Goal: Task Accomplishment & Management: Use online tool/utility

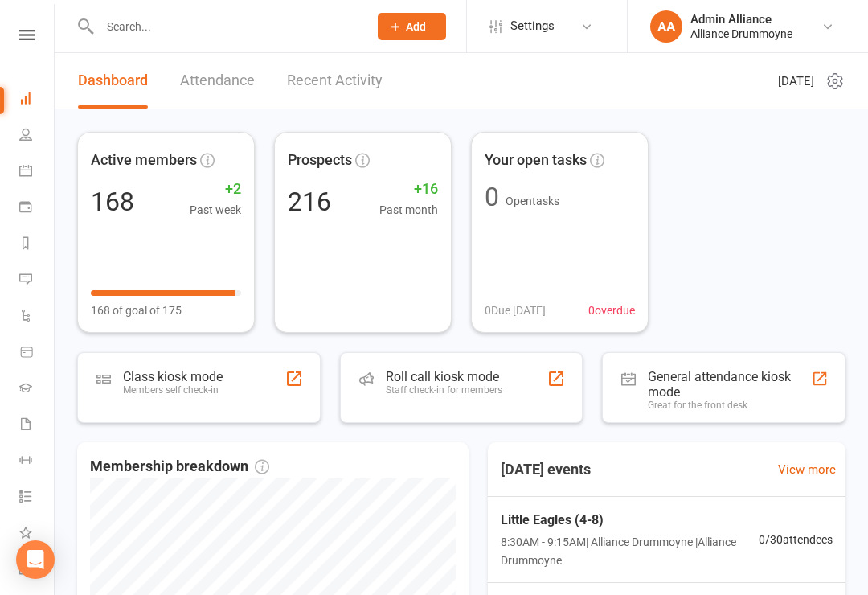
click at [174, 374] on div "Class kiosk mode" at bounding box center [173, 376] width 100 height 15
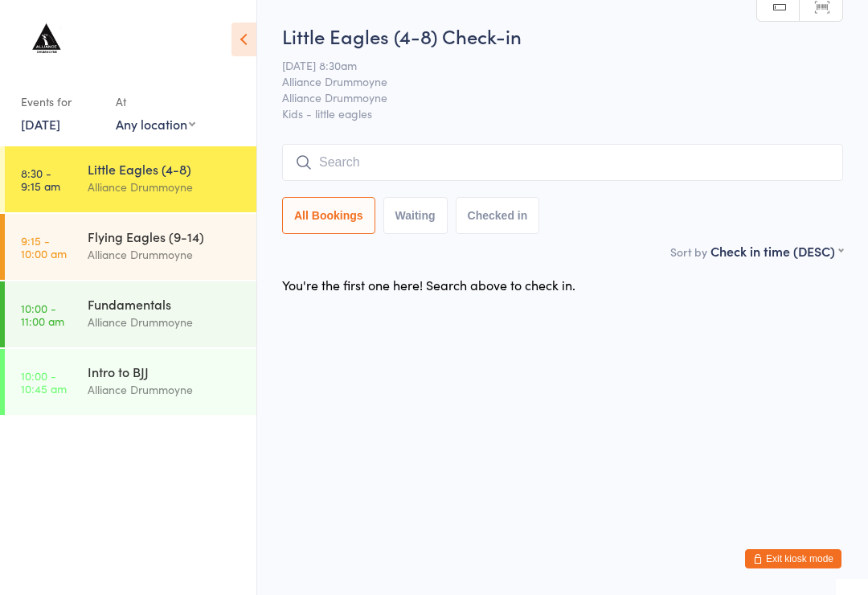
click at [385, 161] on input "search" at bounding box center [562, 162] width 561 height 37
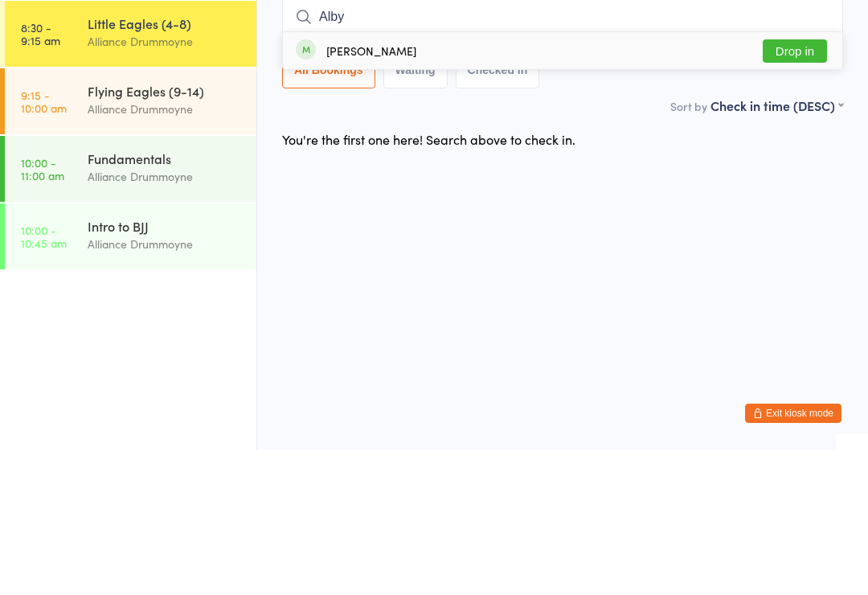
type input "Alby"
click at [803, 185] on button "Drop in" at bounding box center [794, 196] width 64 height 23
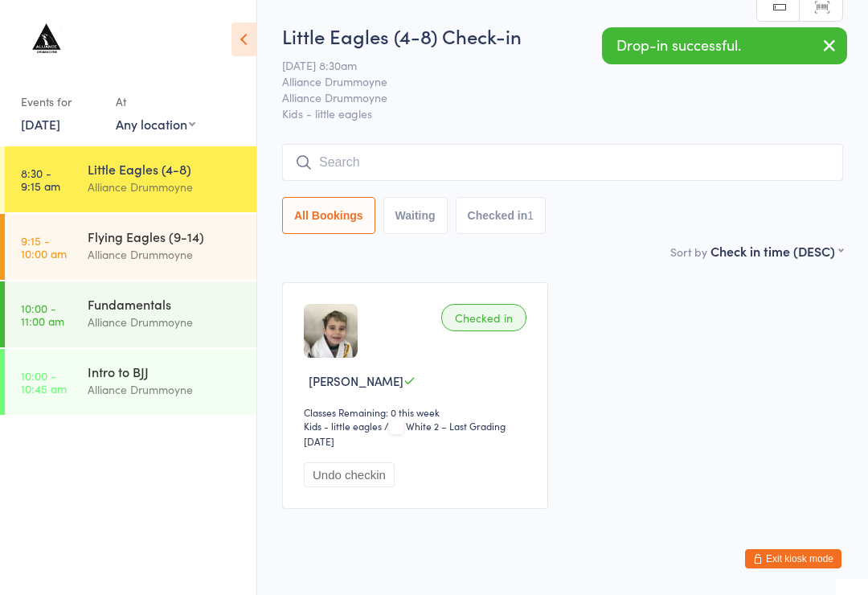
click at [344, 357] on img at bounding box center [331, 331] width 54 height 54
click at [500, 317] on div "Checked in" at bounding box center [483, 317] width 85 height 27
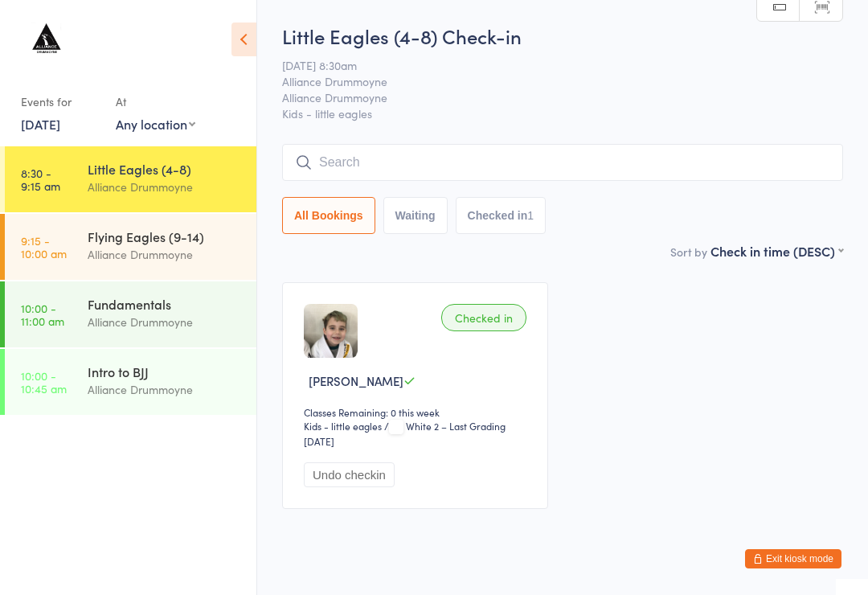
click at [470, 389] on div "[PERSON_NAME]" at bounding box center [417, 380] width 227 height 17
click at [496, 315] on div "Checked in" at bounding box center [483, 317] width 85 height 27
click at [525, 172] on input "search" at bounding box center [562, 162] width 561 height 37
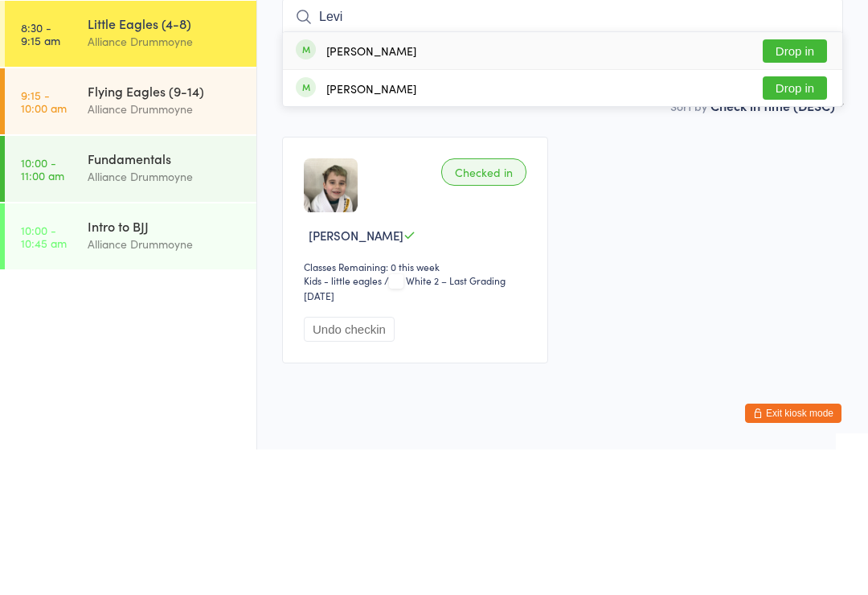
type input "Levi"
click at [796, 222] on button "Drop in" at bounding box center [794, 233] width 64 height 23
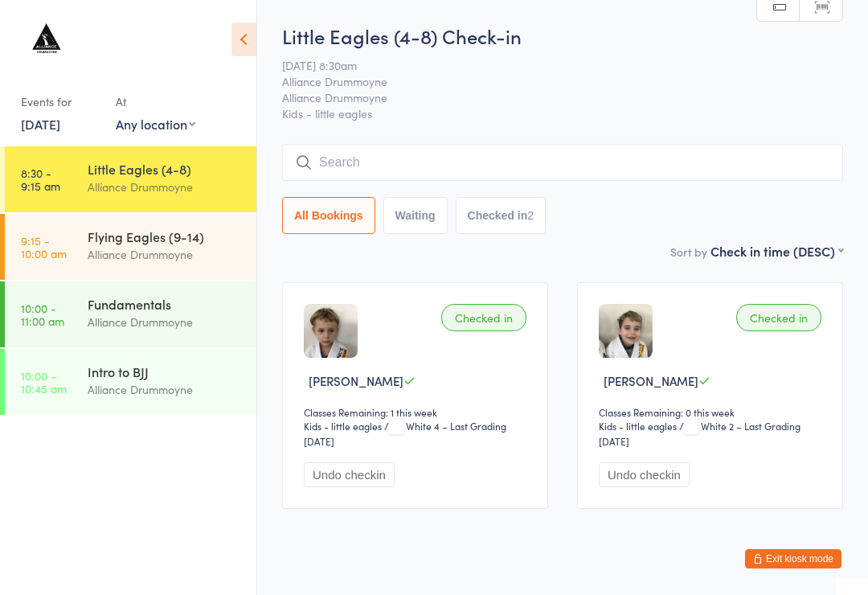
click at [413, 162] on input "search" at bounding box center [562, 162] width 561 height 37
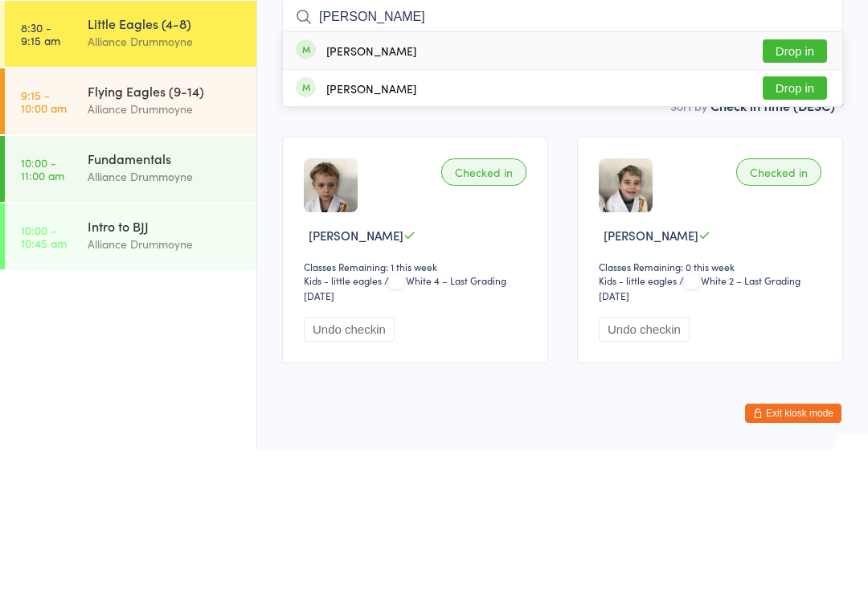
type input "Eli"
click at [800, 185] on button "Drop in" at bounding box center [794, 196] width 64 height 23
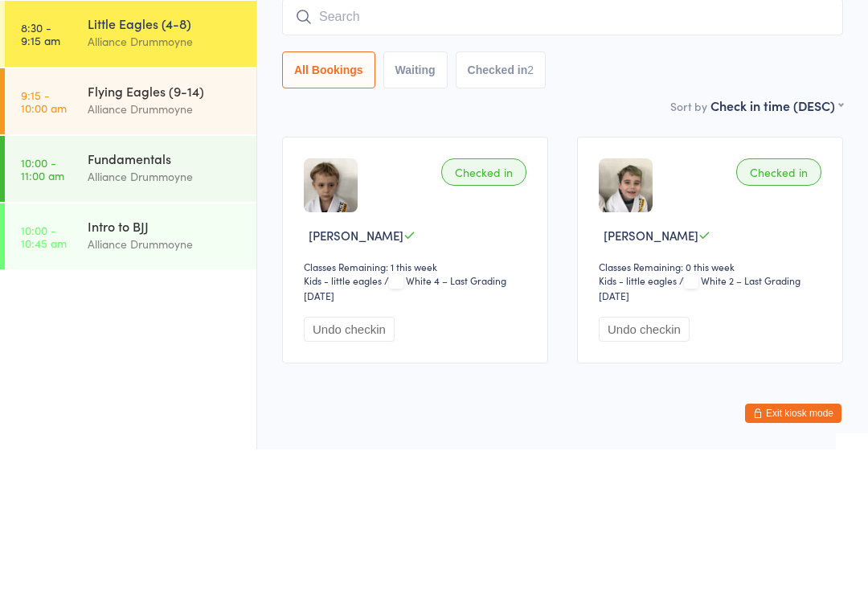
scroll to position [43, 0]
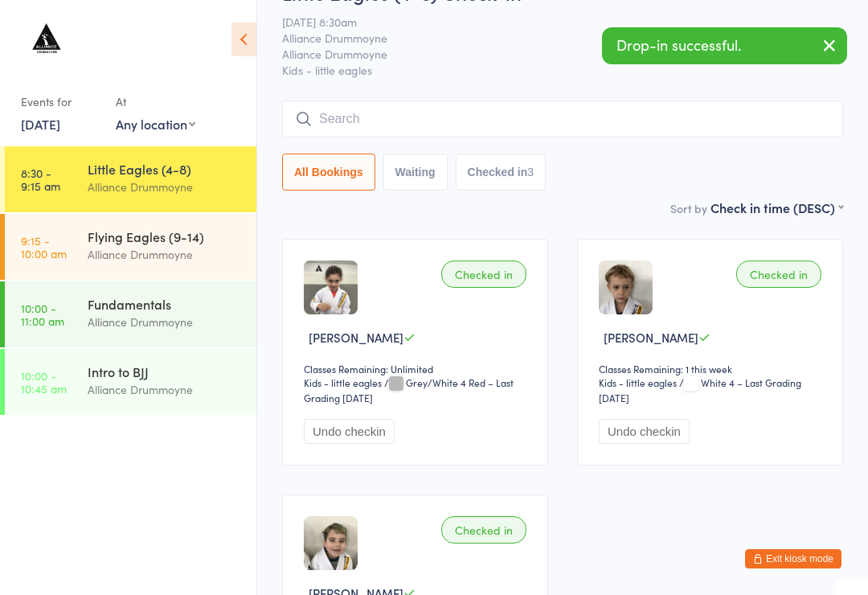
click at [405, 117] on input "search" at bounding box center [562, 118] width 561 height 37
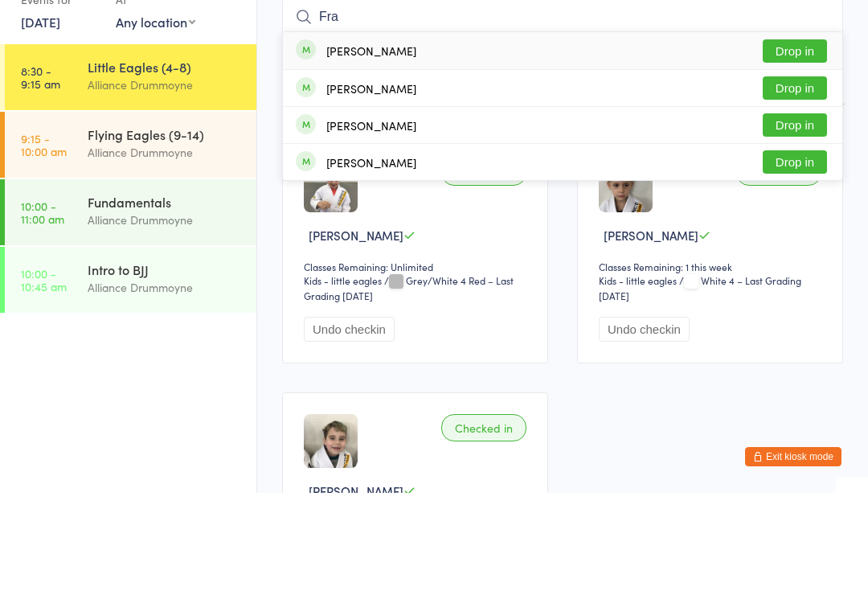
type input "Fra"
click at [799, 178] on button "Drop in" at bounding box center [794, 189] width 64 height 23
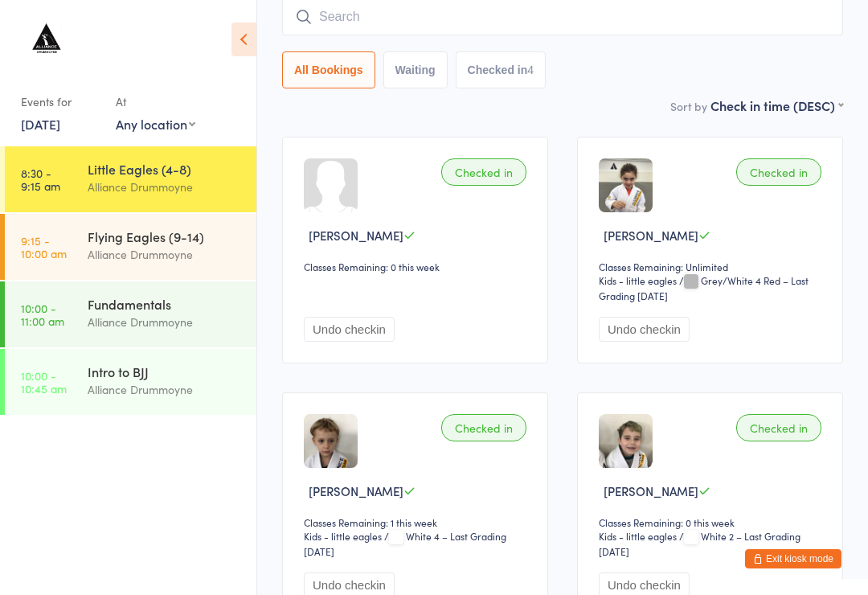
click at [390, 23] on input "search" at bounding box center [562, 16] width 561 height 37
type input "Myl"
click at [371, 43] on div "Mylo Webb Drop in" at bounding box center [562, 50] width 559 height 37
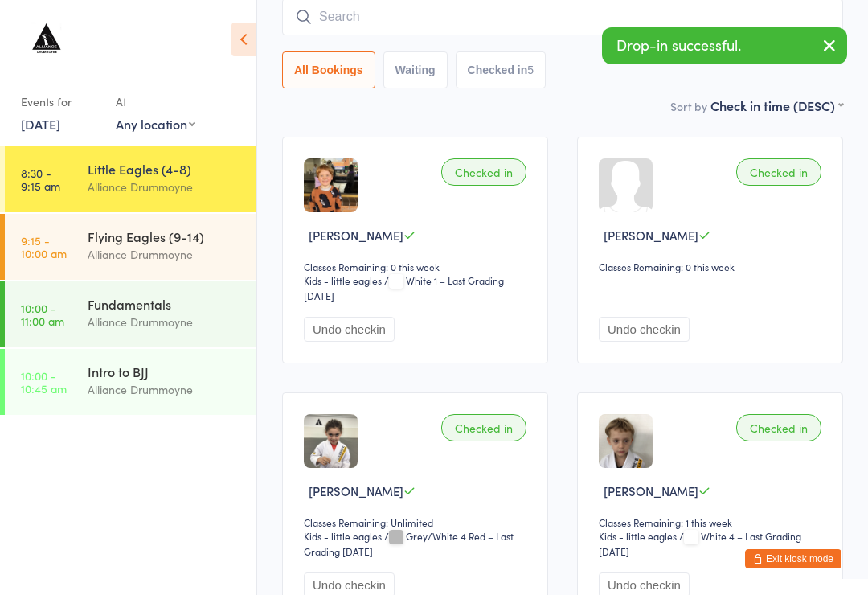
click at [423, 10] on input "search" at bounding box center [562, 16] width 561 height 37
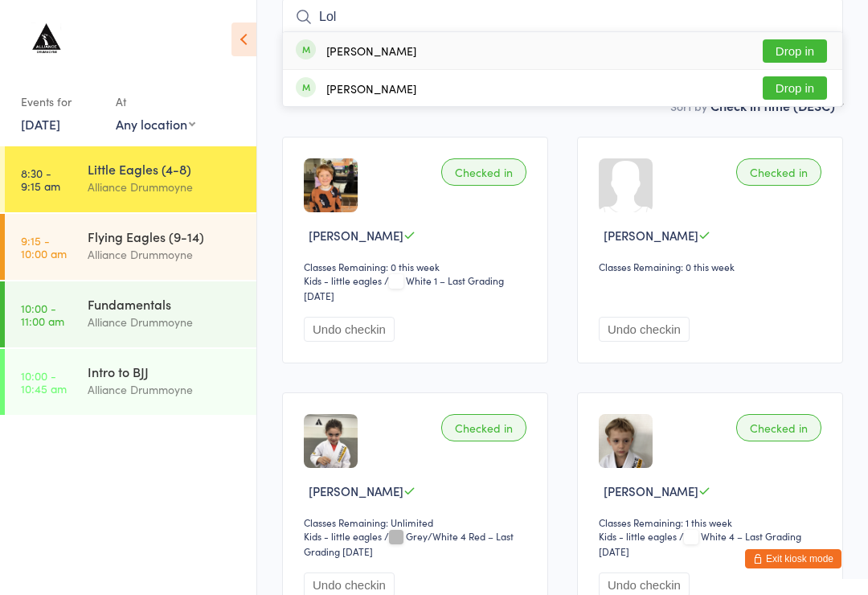
type input "Lol"
click at [382, 43] on div "Lola Webb Drop in" at bounding box center [562, 50] width 559 height 37
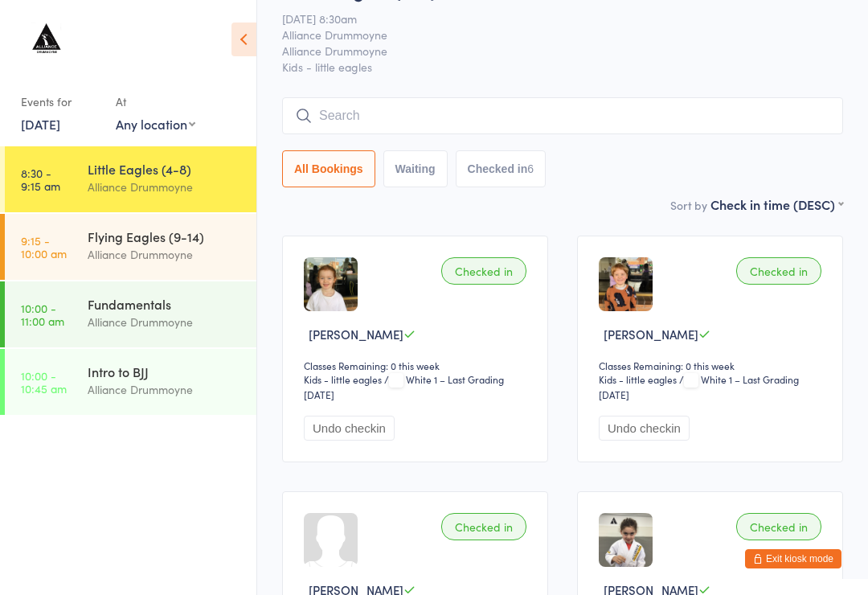
scroll to position [0, 0]
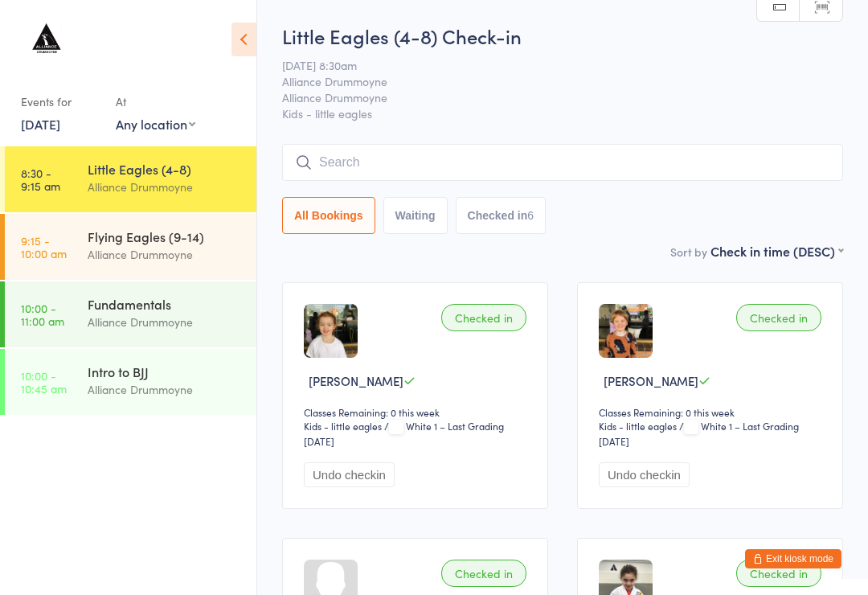
click at [329, 169] on input "search" at bounding box center [562, 162] width 561 height 37
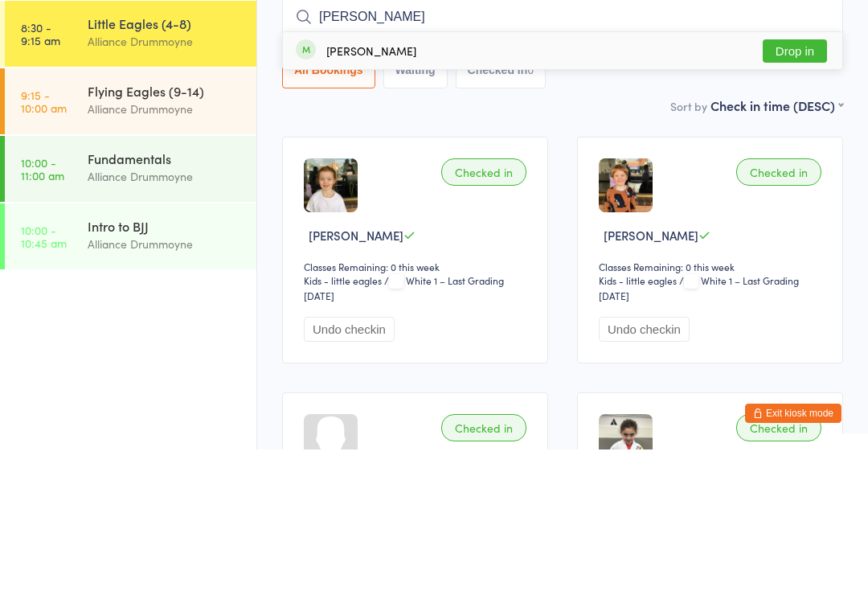
type input "Axel"
click at [779, 185] on button "Drop in" at bounding box center [794, 196] width 64 height 23
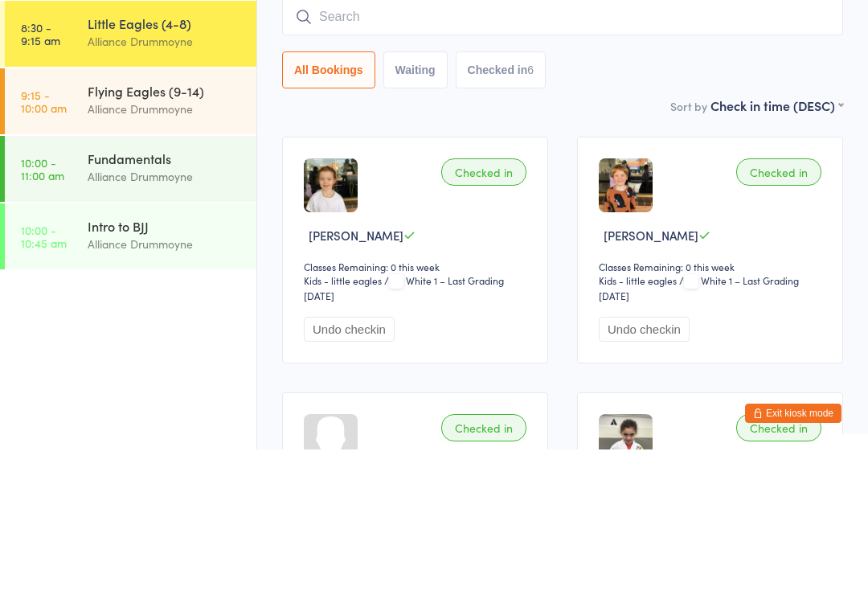
scroll to position [145, 0]
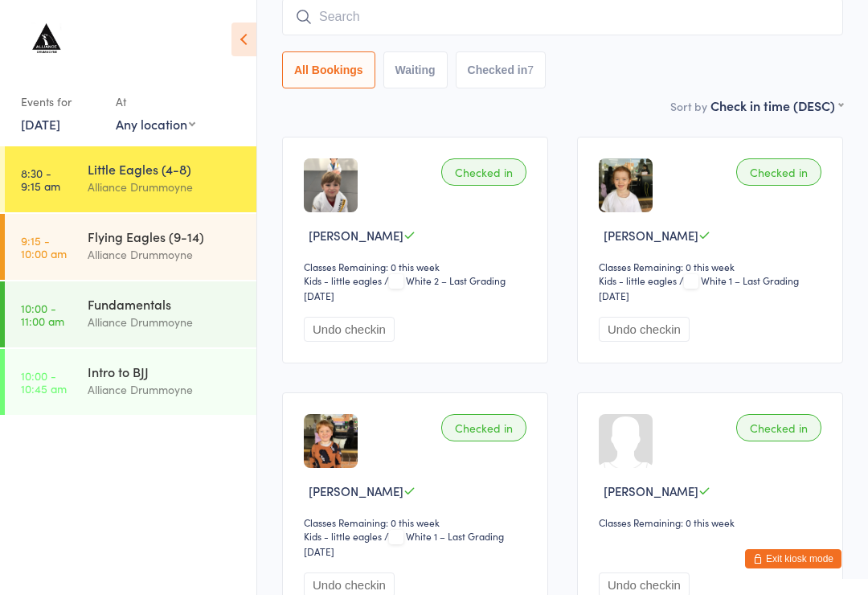
click at [714, 10] on input "search" at bounding box center [562, 16] width 561 height 37
type input "Koa"
click at [795, 41] on button "Drop in" at bounding box center [794, 50] width 64 height 23
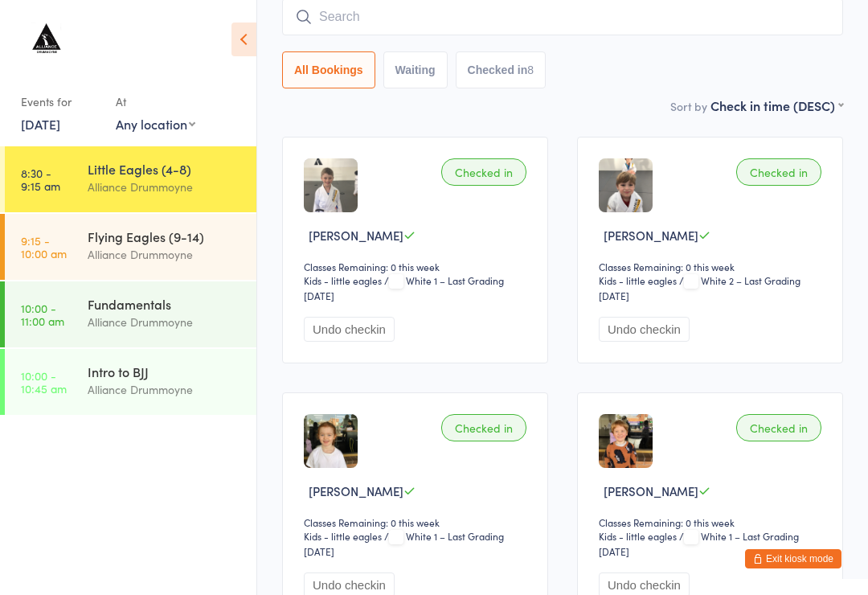
click at [482, 23] on input "search" at bounding box center [562, 16] width 561 height 37
type input "Thai"
click at [806, 41] on button "Drop in" at bounding box center [794, 50] width 64 height 23
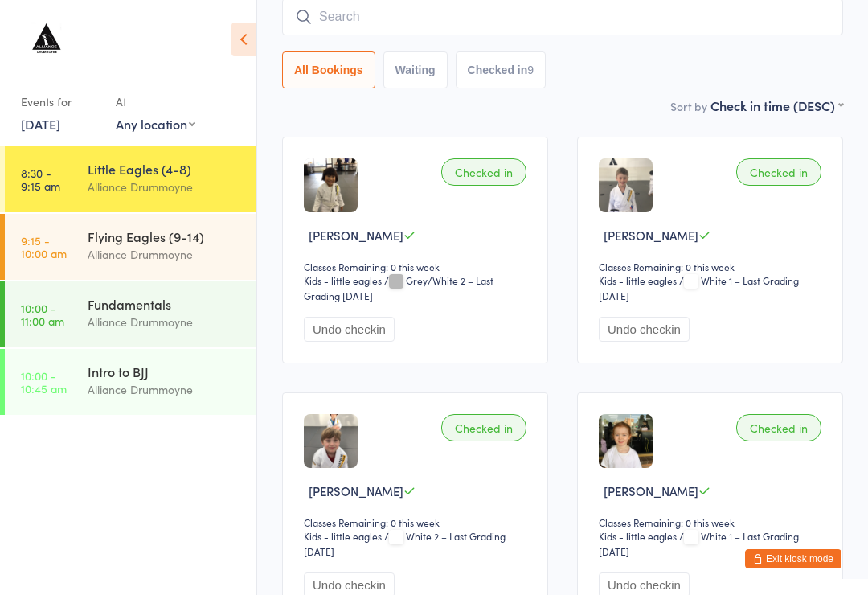
click at [501, 23] on input "search" at bounding box center [562, 16] width 561 height 37
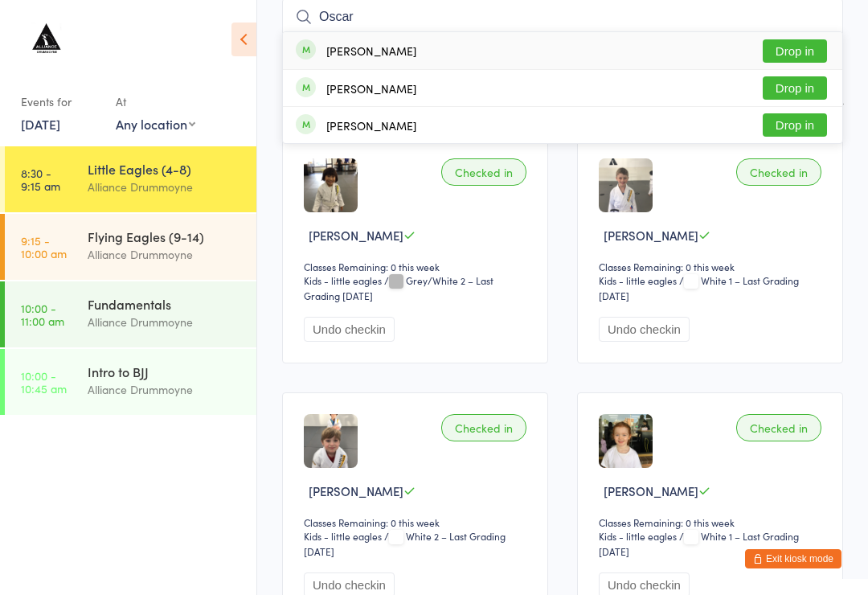
type input "Oscar"
click at [822, 127] on button "Drop in" at bounding box center [794, 124] width 64 height 23
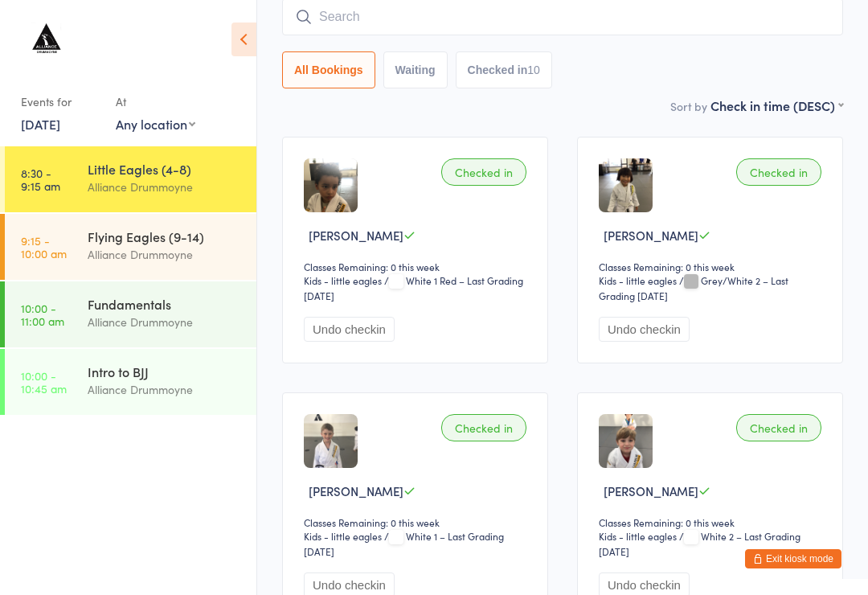
click at [596, 14] on input "search" at bounding box center [562, 16] width 561 height 37
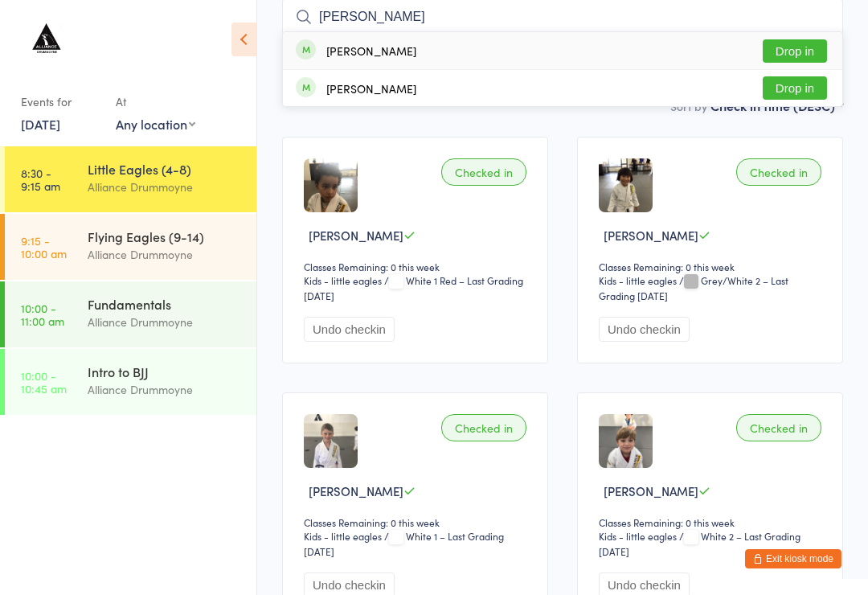
type input "Noah"
click at [795, 59] on button "Drop in" at bounding box center [794, 50] width 64 height 23
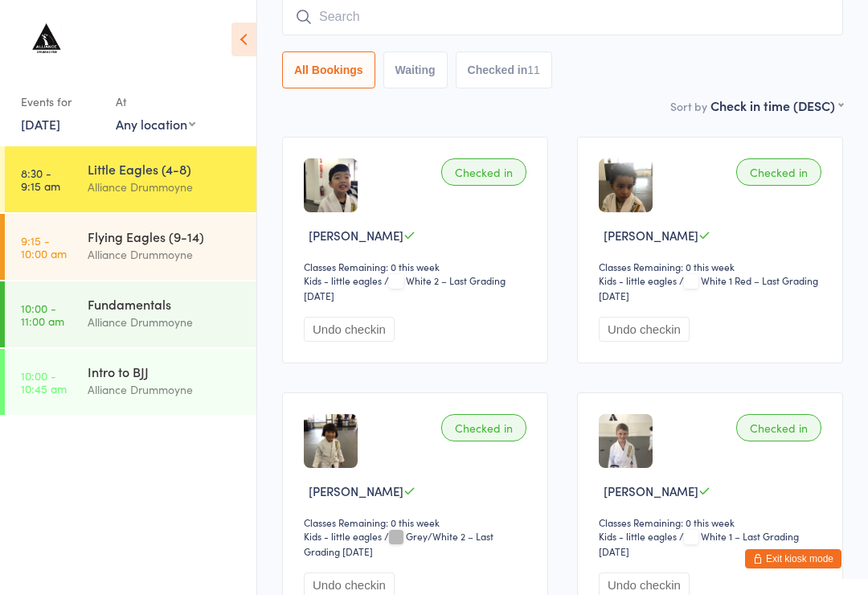
click at [423, 25] on input "search" at bounding box center [562, 16] width 561 height 37
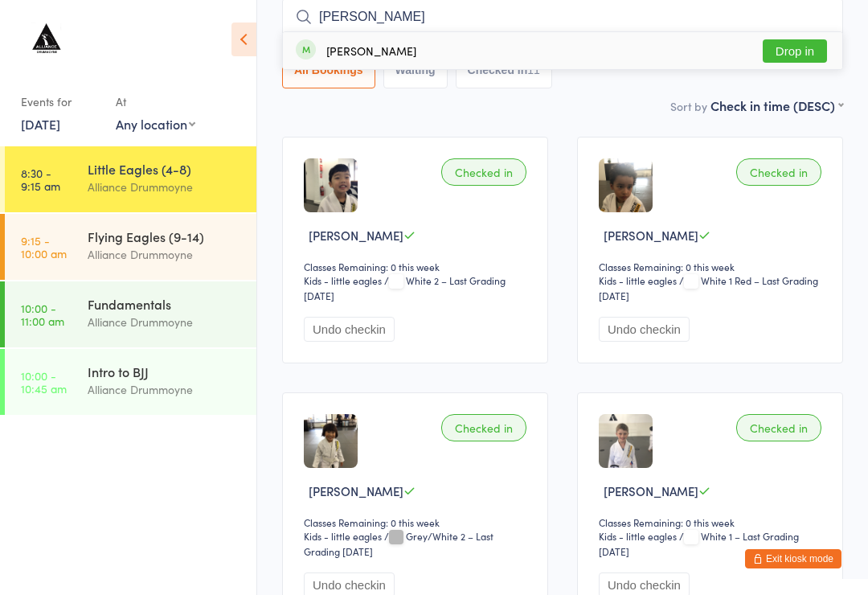
type input "Lew"
click at [814, 55] on button "Drop in" at bounding box center [794, 50] width 64 height 23
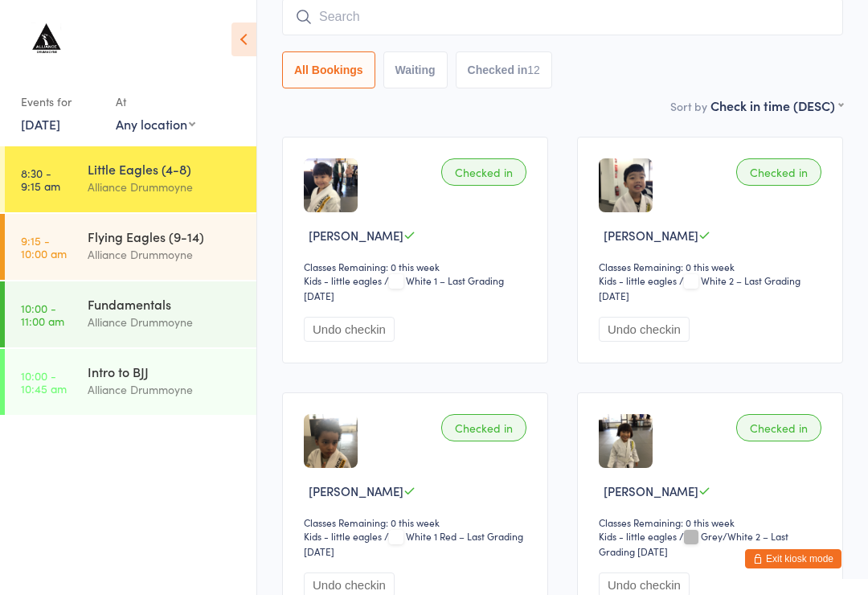
scroll to position [0, 0]
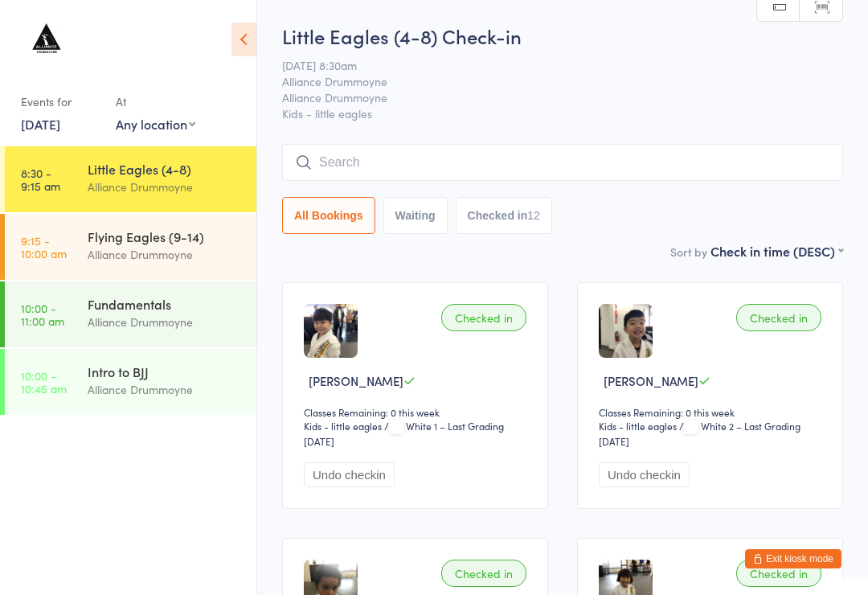
click at [611, 174] on input "search" at bounding box center [562, 162] width 561 height 37
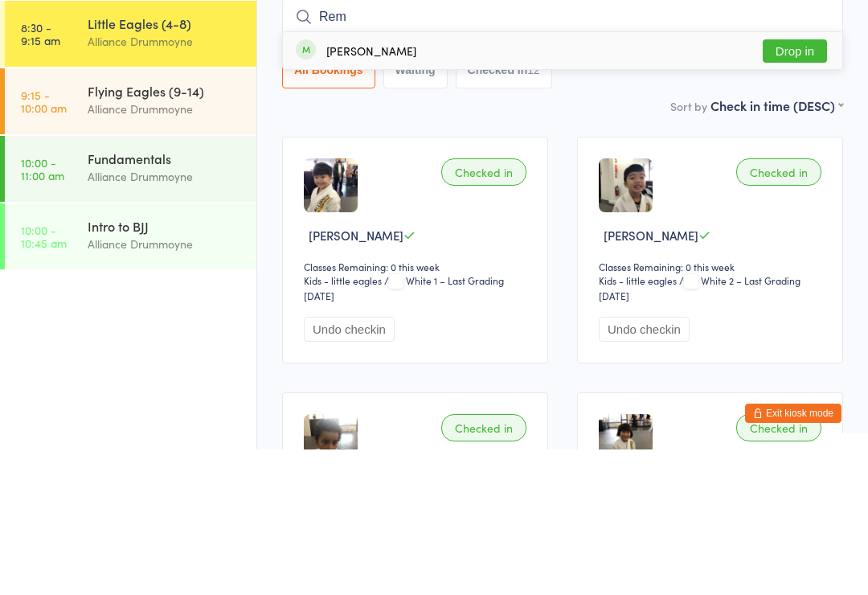
type input "Rem"
click at [807, 185] on button "Drop in" at bounding box center [794, 196] width 64 height 23
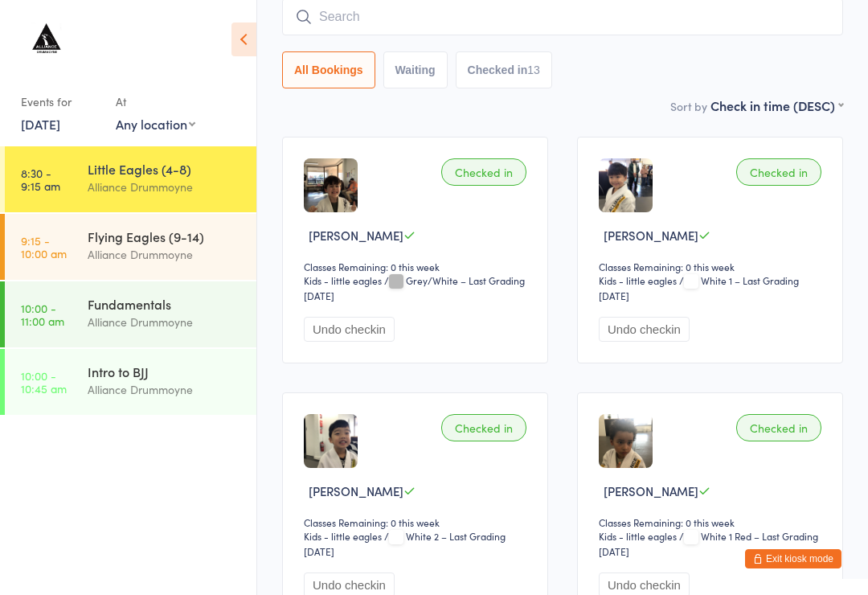
click at [640, 31] on input "search" at bounding box center [562, 16] width 561 height 37
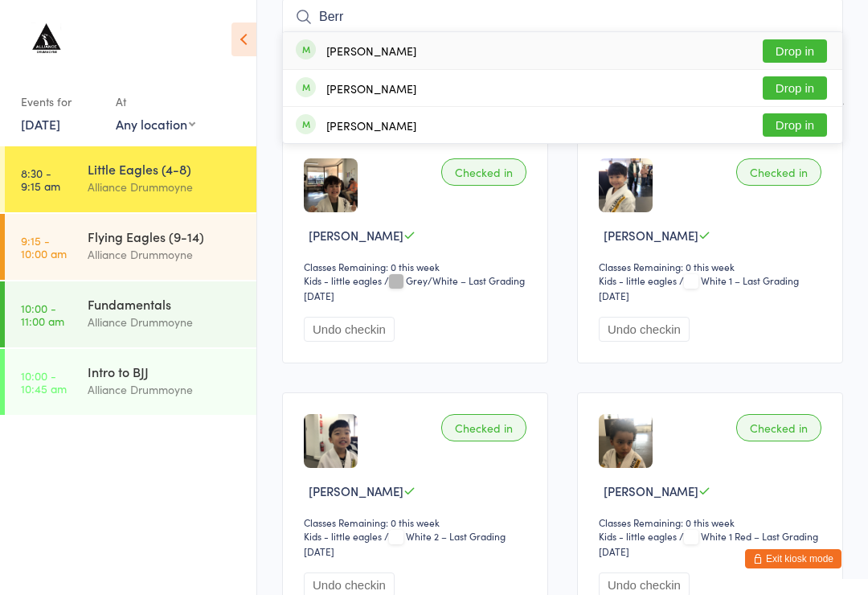
type input "Berr"
click at [807, 92] on button "Drop in" at bounding box center [794, 87] width 64 height 23
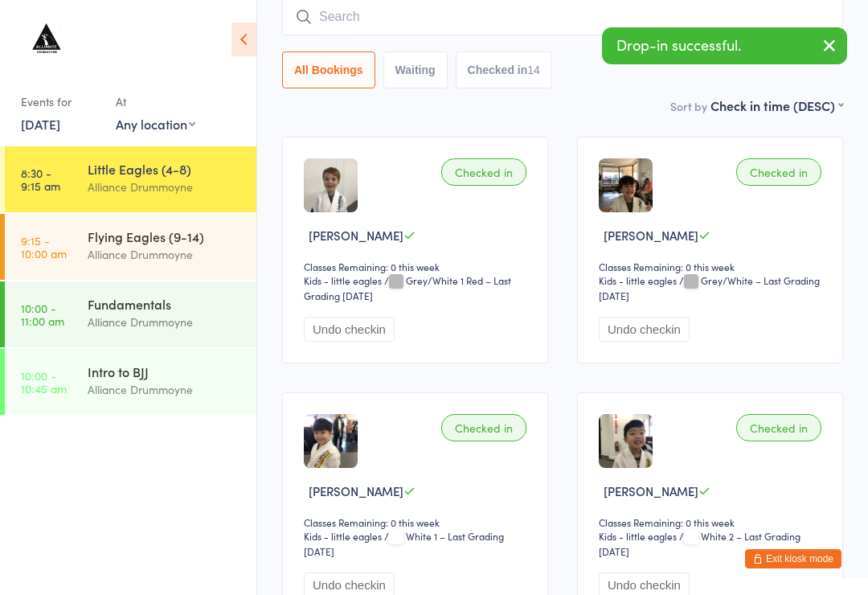
click at [517, 31] on input "search" at bounding box center [562, 16] width 561 height 37
type input "N"
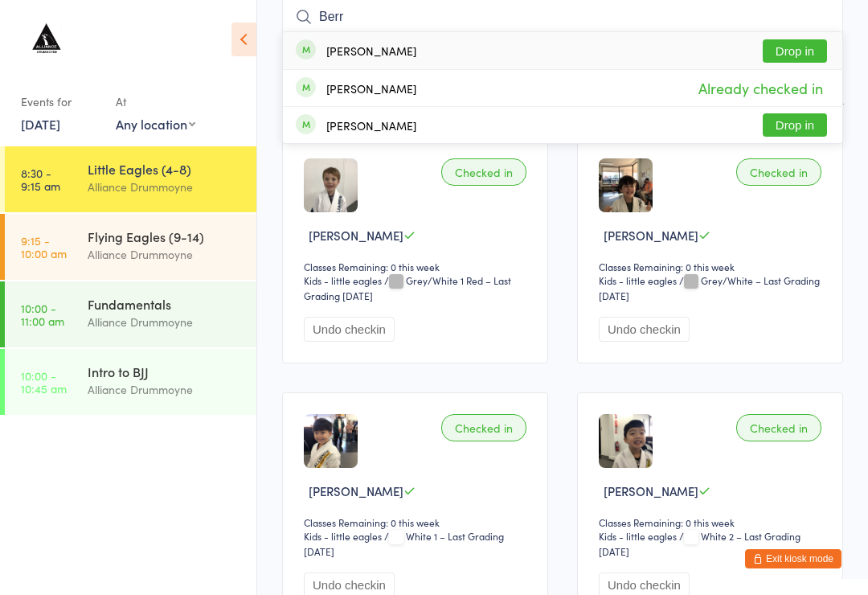
type input "Berr"
click at [777, 137] on button "Drop in" at bounding box center [794, 124] width 64 height 23
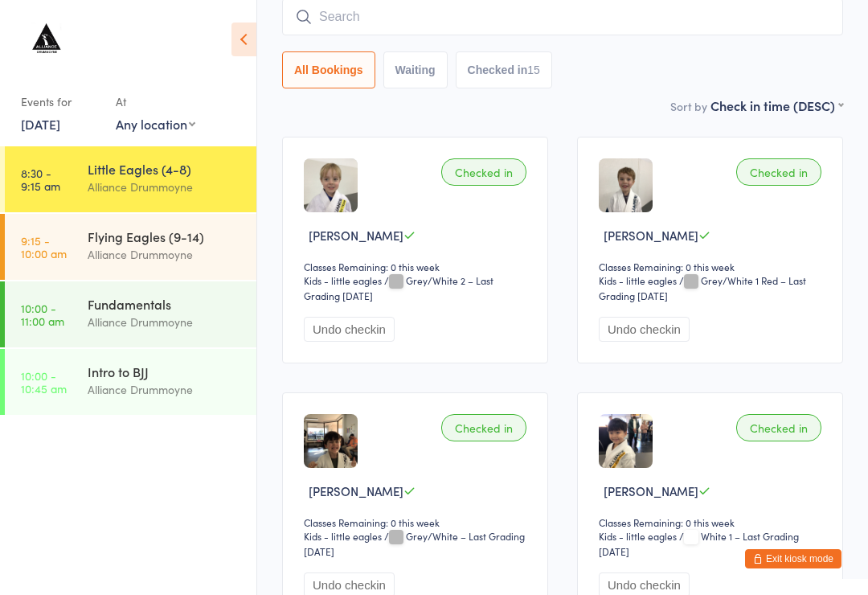
click at [365, 20] on input "search" at bounding box center [562, 16] width 561 height 37
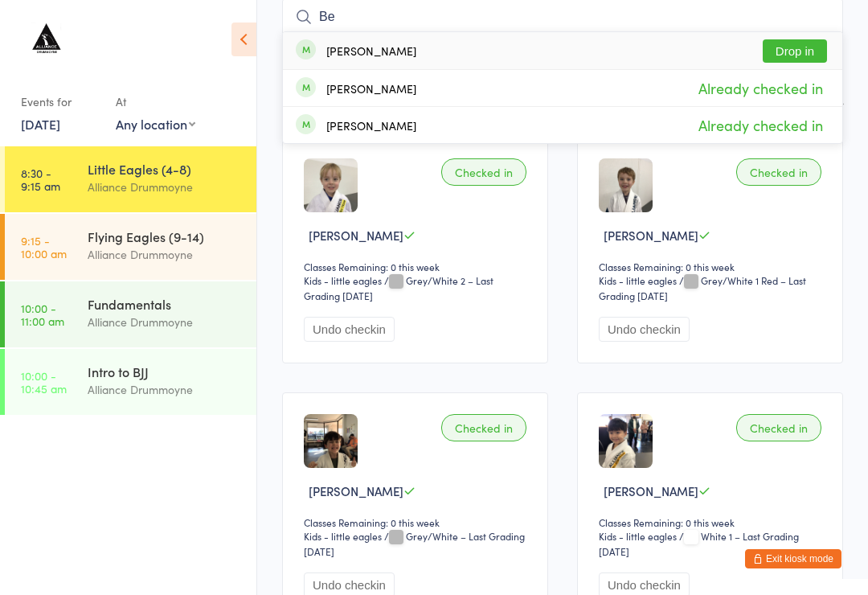
type input "B"
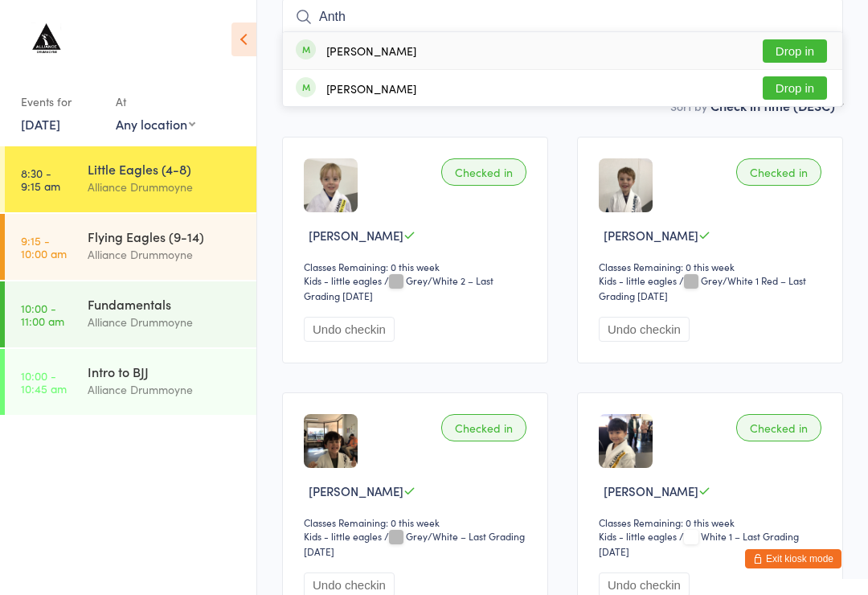
type input "Anth"
click at [792, 56] on button "Drop in" at bounding box center [794, 50] width 64 height 23
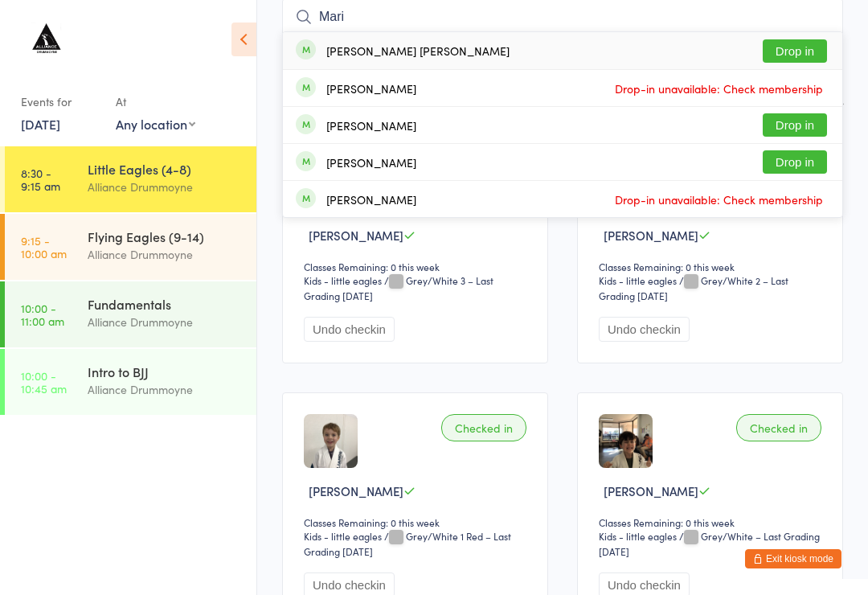
type input "Mari"
click at [794, 53] on button "Drop in" at bounding box center [794, 50] width 64 height 23
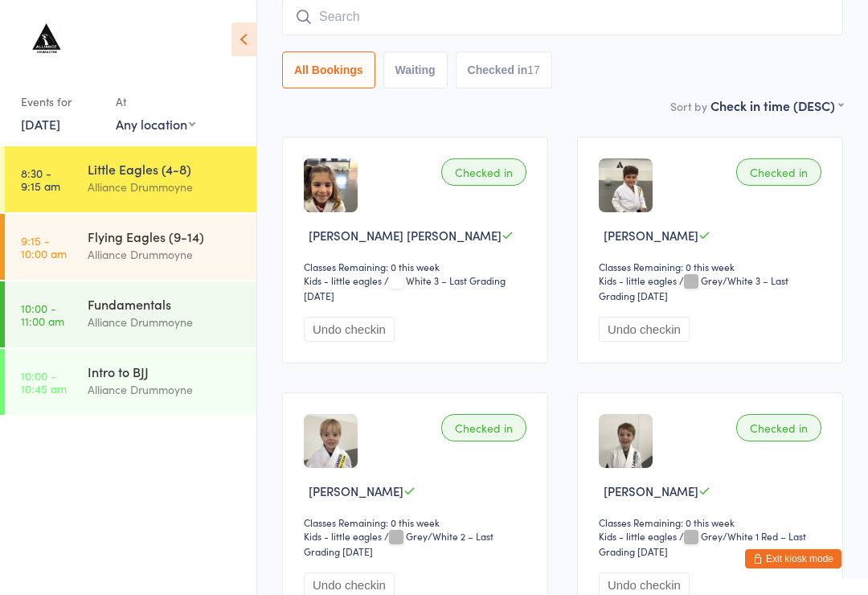
click at [174, 262] on div "Alliance Drummoyne" at bounding box center [165, 254] width 155 height 18
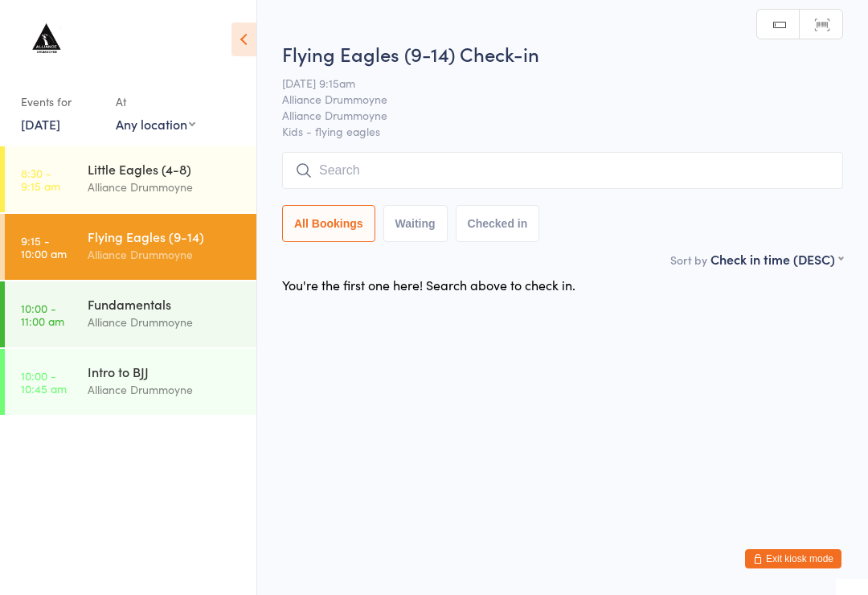
click at [515, 172] on input "search" at bounding box center [562, 170] width 561 height 37
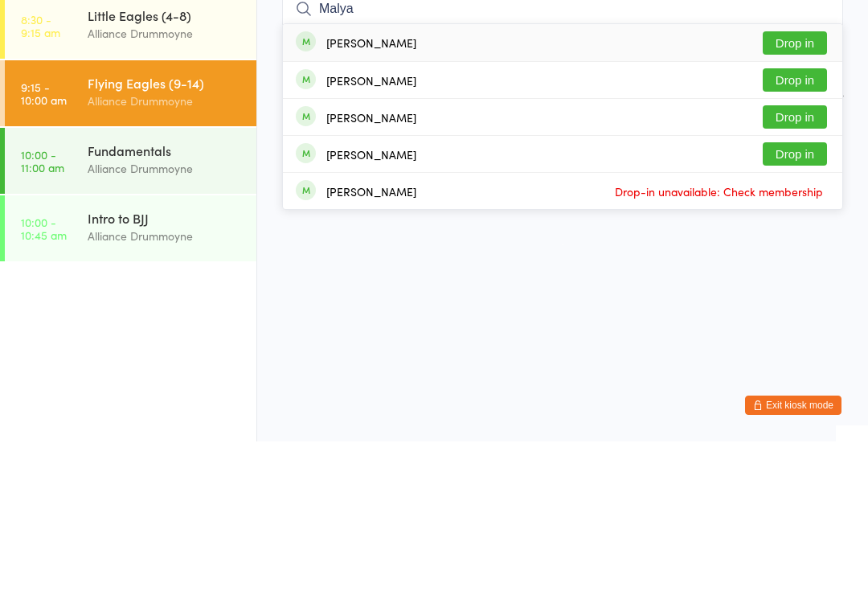
type input "Malya"
click at [797, 185] on button "Drop in" at bounding box center [794, 196] width 64 height 23
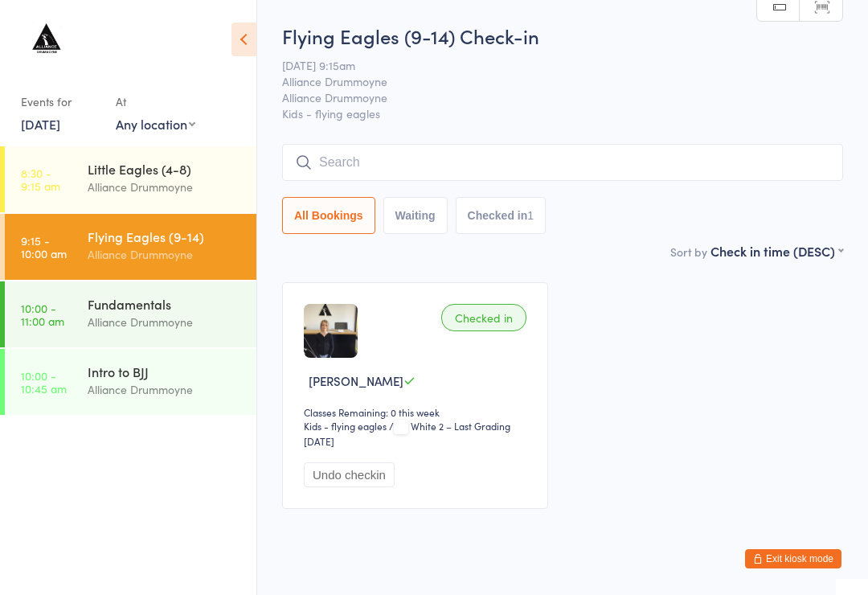
click at [618, 165] on input "search" at bounding box center [562, 162] width 561 height 37
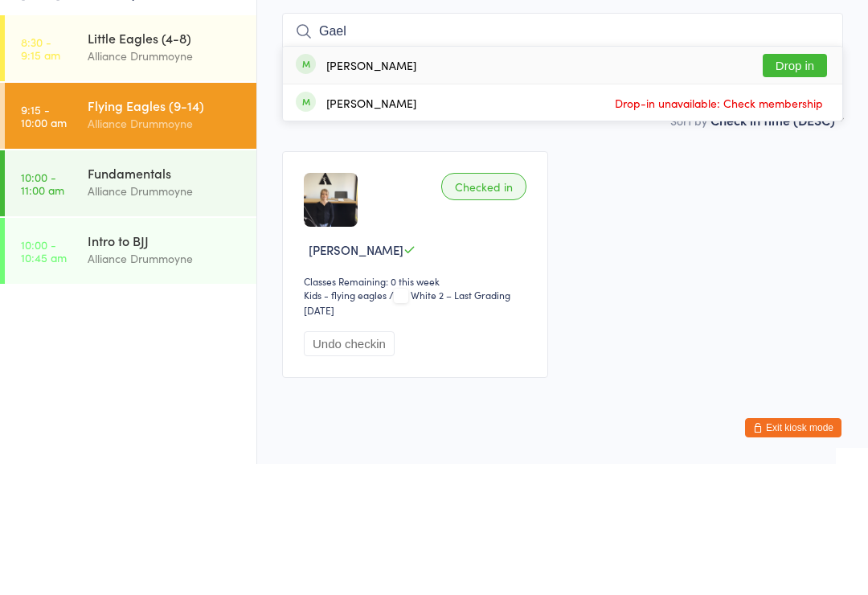
type input "Gael"
click at [787, 185] on button "Drop in" at bounding box center [794, 196] width 64 height 23
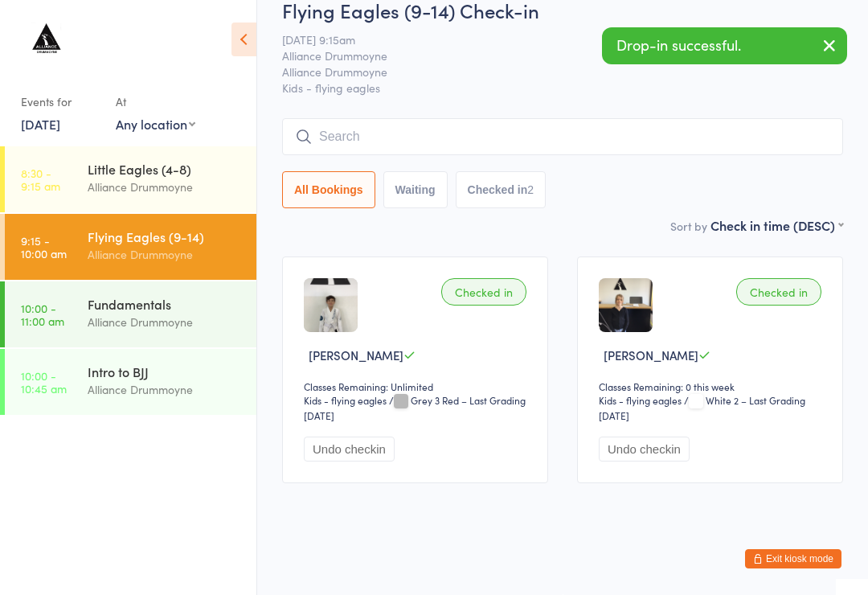
click at [798, 121] on input "search" at bounding box center [562, 136] width 561 height 37
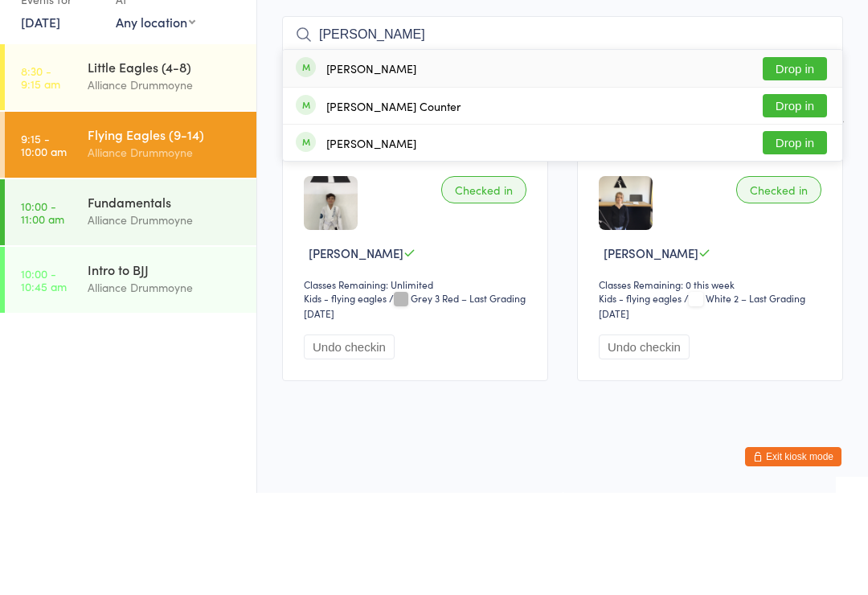
type input "Thom"
click at [801, 233] on button "Drop in" at bounding box center [794, 244] width 64 height 23
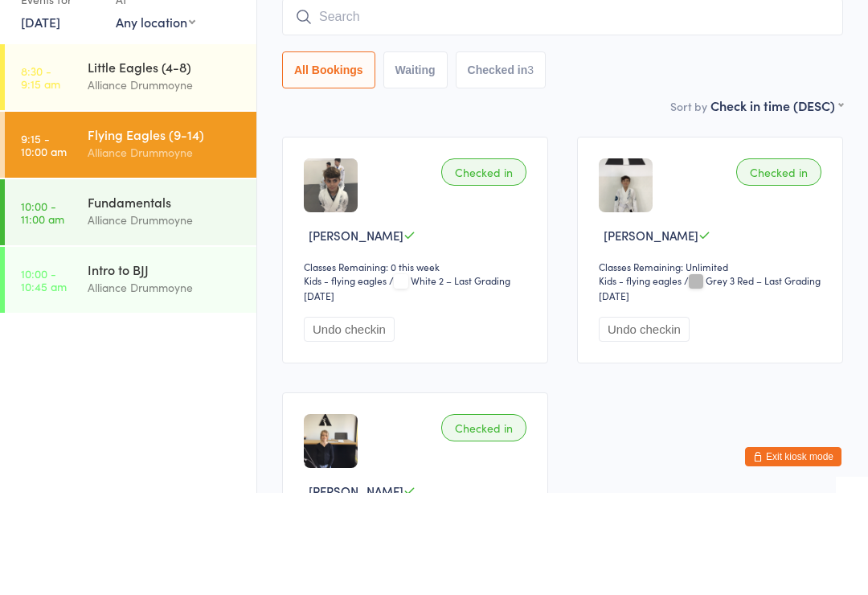
click at [135, 178] on div "Alliance Drummoyne" at bounding box center [165, 187] width 155 height 18
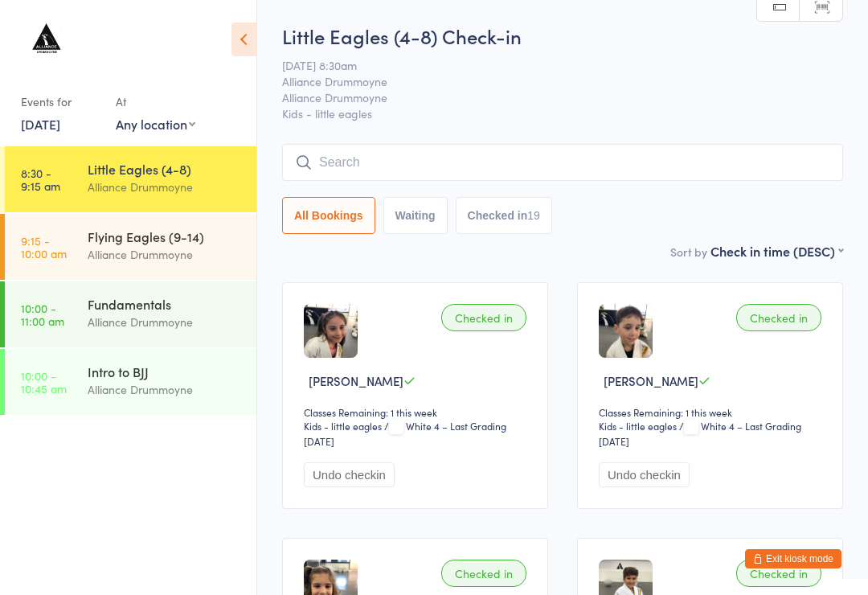
click at [120, 256] on div "Alliance Drummoyne" at bounding box center [165, 254] width 155 height 18
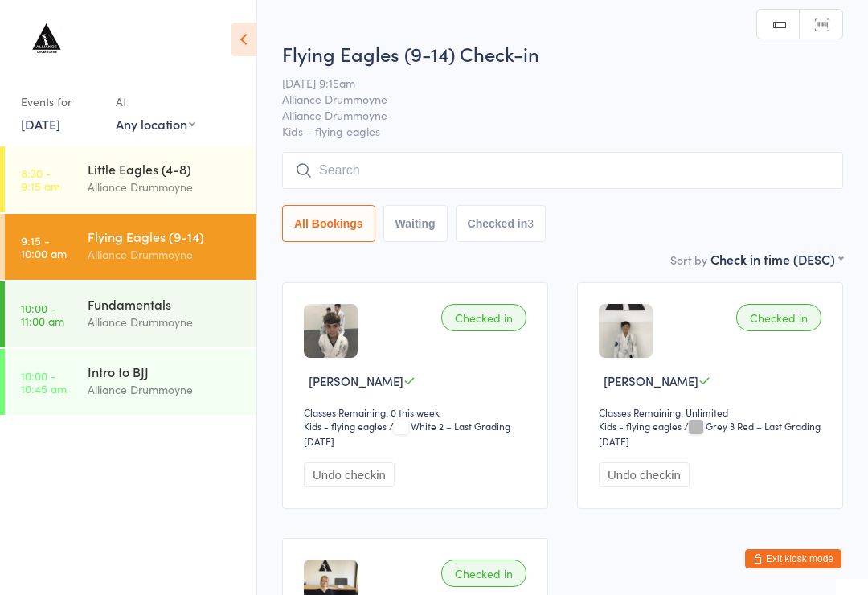
click at [417, 206] on button "Waiting" at bounding box center [415, 223] width 64 height 37
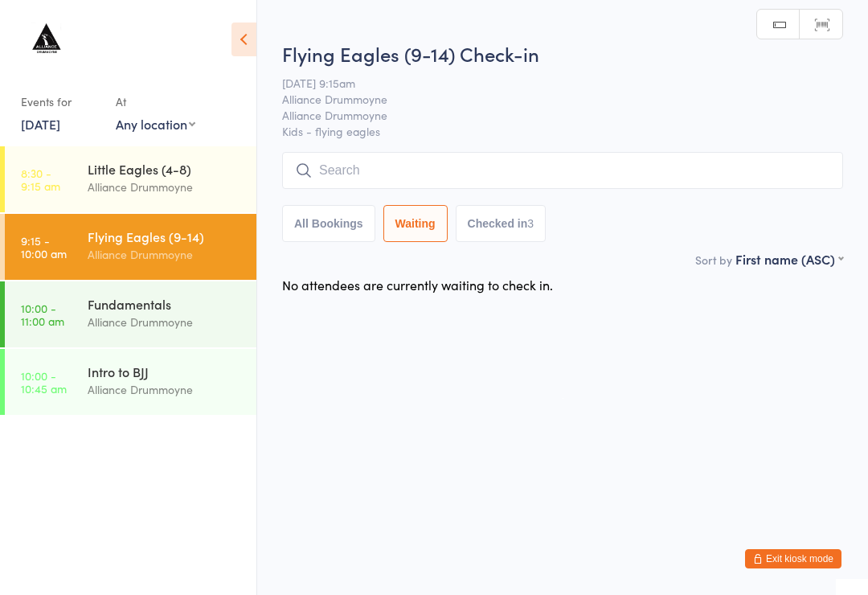
click at [324, 231] on button "All Bookings" at bounding box center [328, 223] width 93 height 37
select select "5"
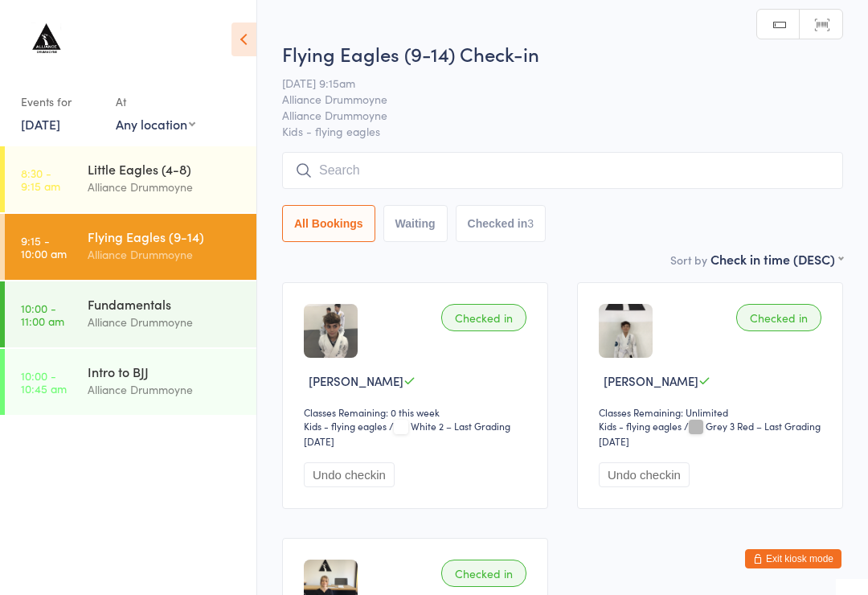
click at [346, 174] on input "search" at bounding box center [562, 170] width 561 height 37
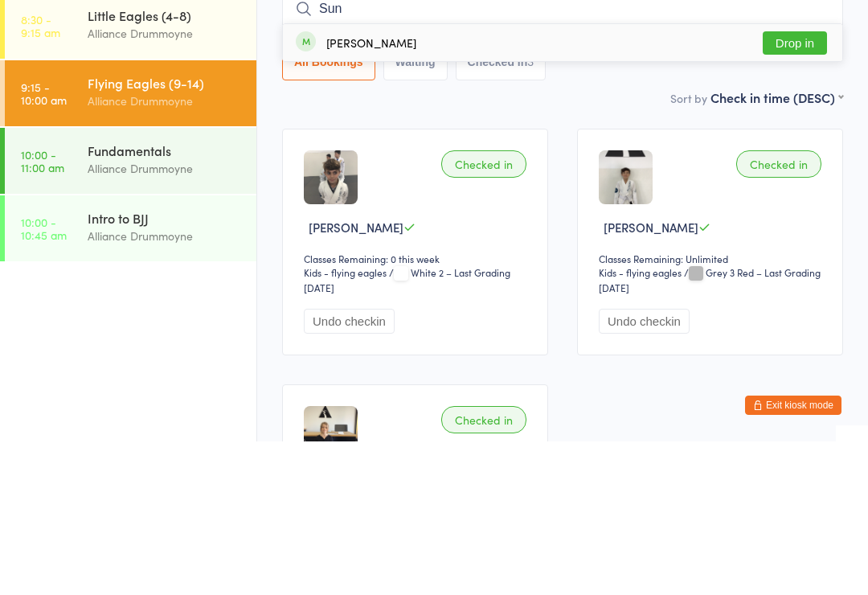
type input "Sun"
click at [345, 190] on div "[PERSON_NAME]" at bounding box center [371, 196] width 90 height 13
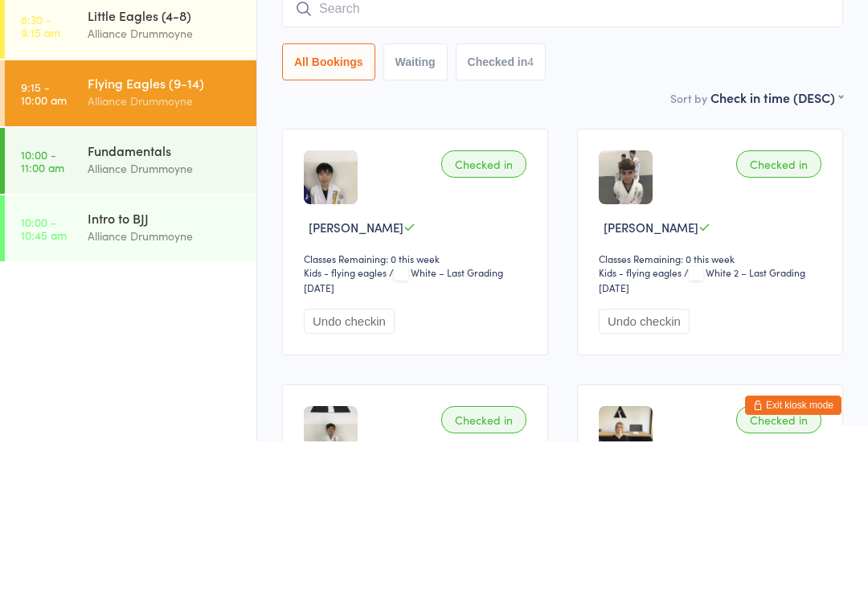
click at [795, 197] on div "All Bookings Waiting Checked in 4" at bounding box center [562, 215] width 561 height 37
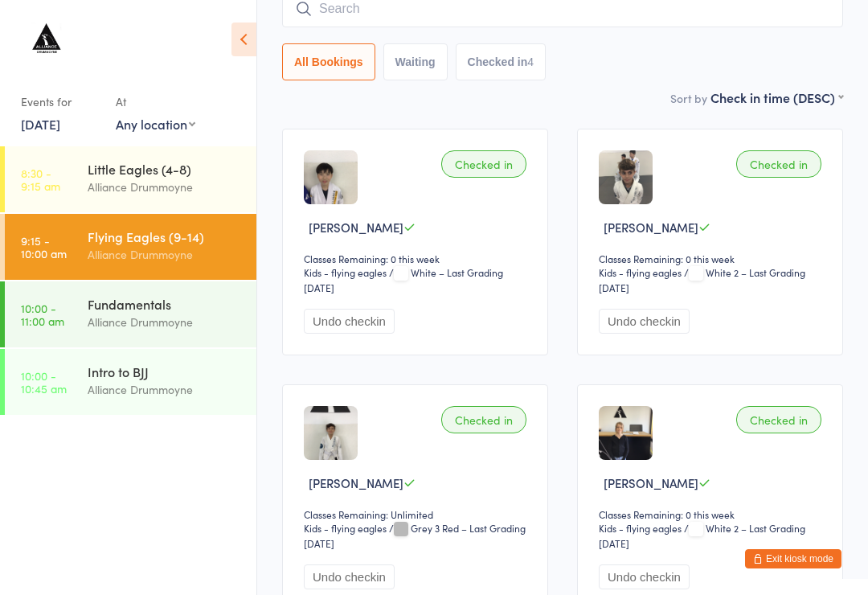
click at [317, 16] on input "search" at bounding box center [562, 8] width 561 height 37
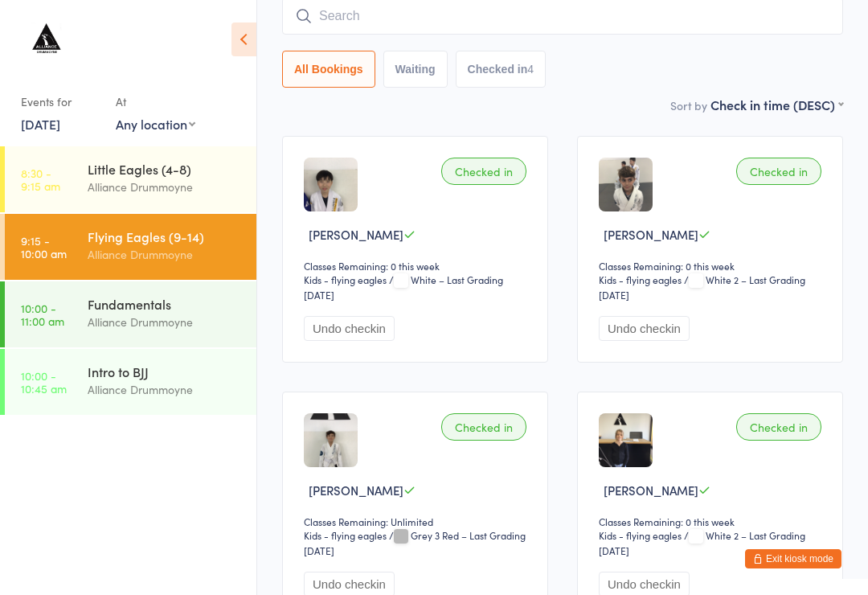
scroll to position [145, 0]
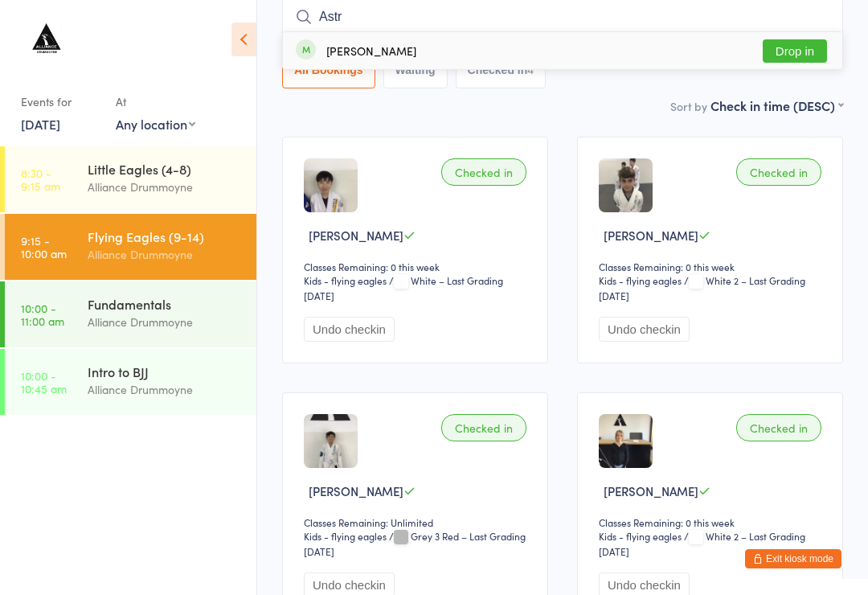
type input "Astr"
click at [451, 38] on div "Astrid Semrani Drop in" at bounding box center [562, 50] width 559 height 37
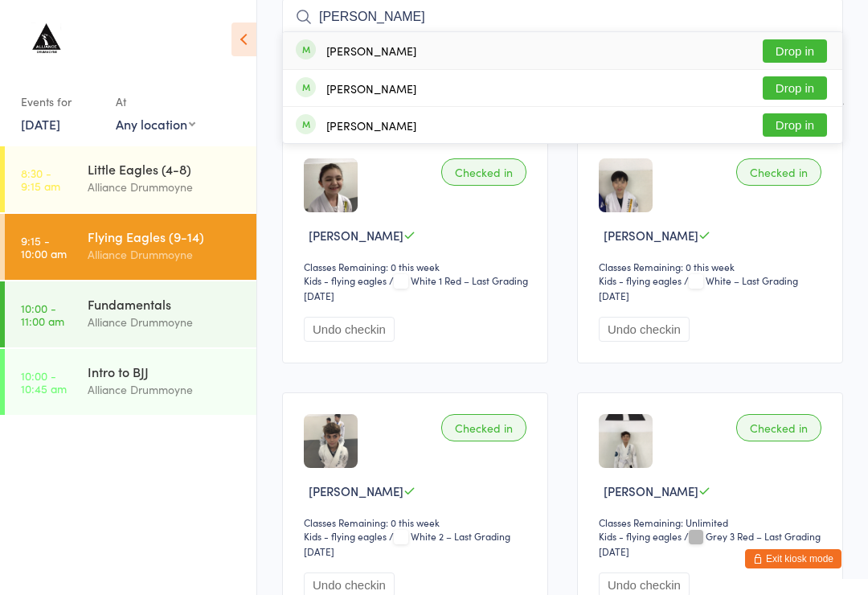
type input "Owen"
click at [803, 40] on button "Drop in" at bounding box center [794, 50] width 64 height 23
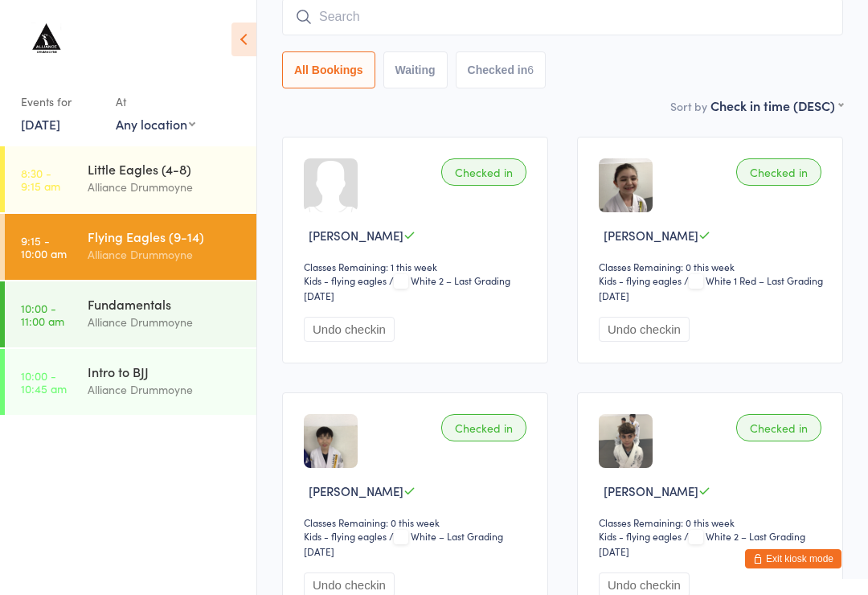
click at [426, 17] on input "search" at bounding box center [562, 16] width 561 height 37
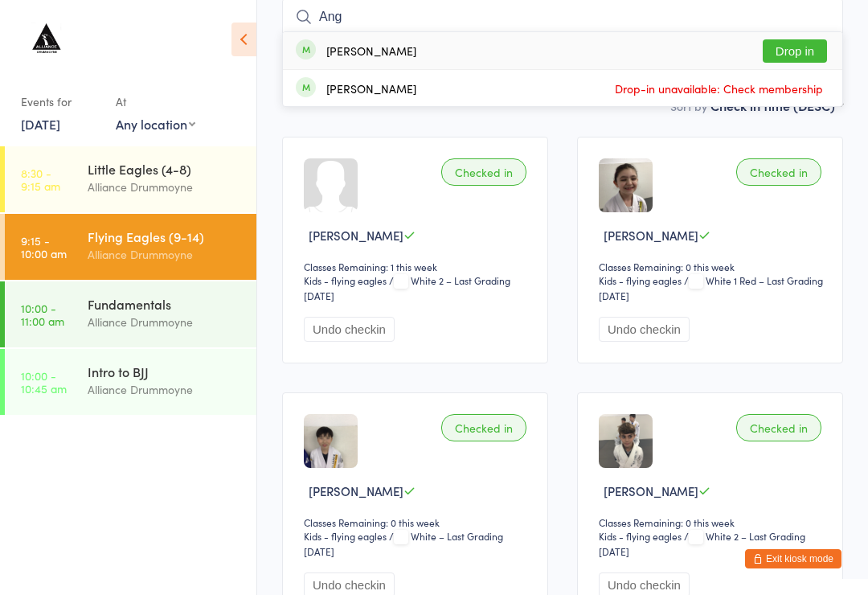
type input "Ang"
click at [336, 46] on div "[PERSON_NAME]" at bounding box center [371, 50] width 90 height 13
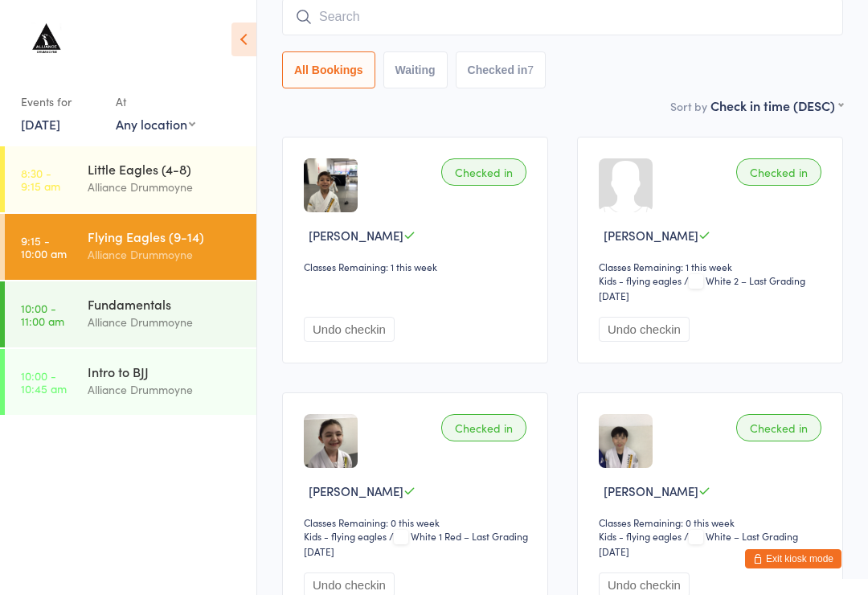
click at [173, 219] on div "Flying Eagles (9-14) Alliance Drummoyne" at bounding box center [172, 245] width 169 height 63
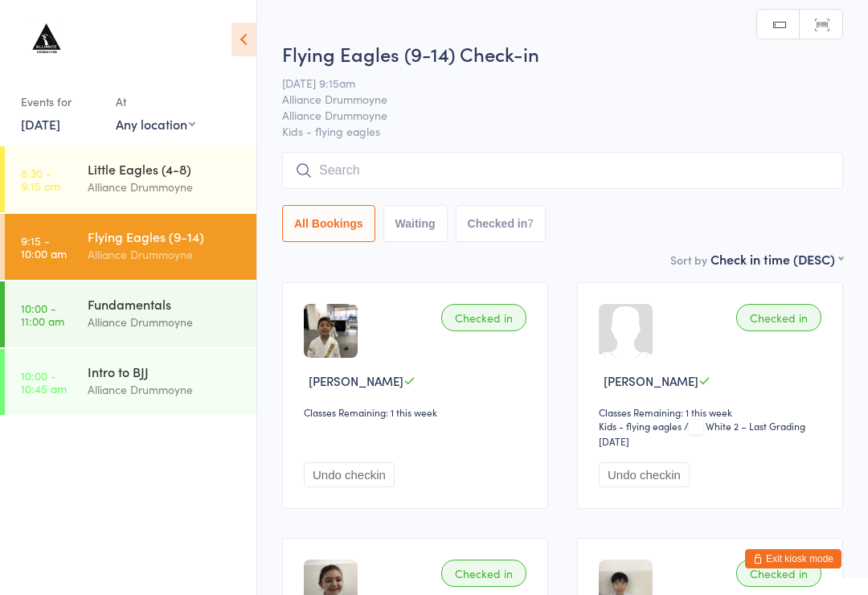
click at [408, 163] on input "search" at bounding box center [562, 170] width 561 height 37
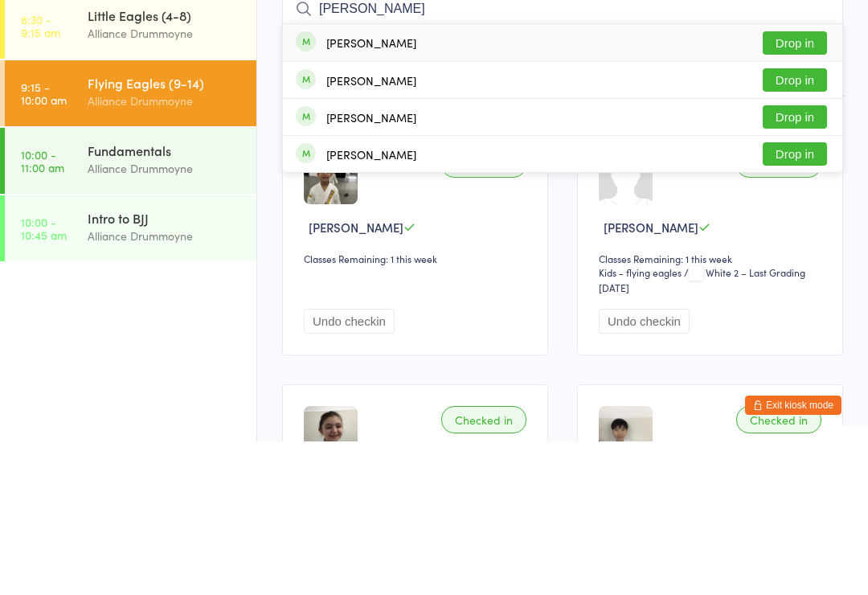
type input "Alex"
click at [445, 178] on div "Alex Alarilla Drop in" at bounding box center [562, 196] width 559 height 37
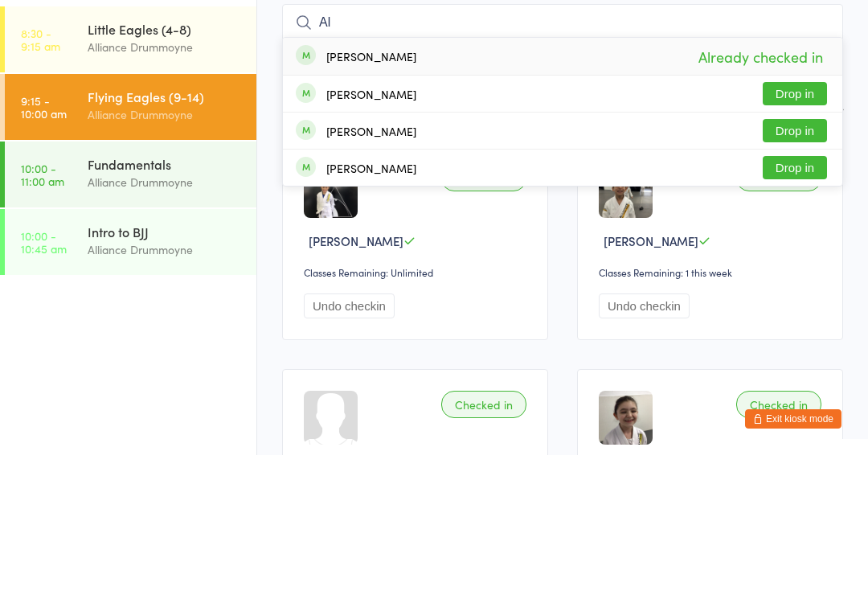
type input "A"
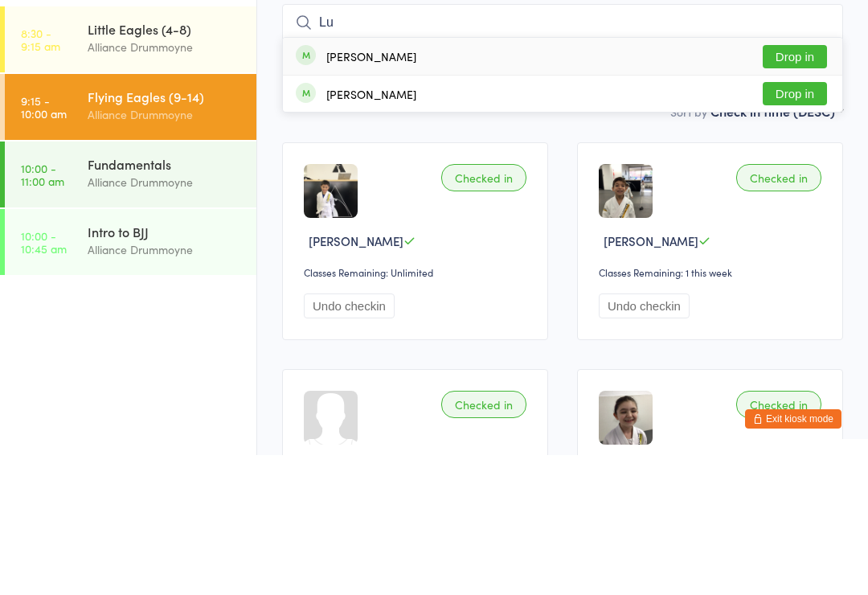
type input "L"
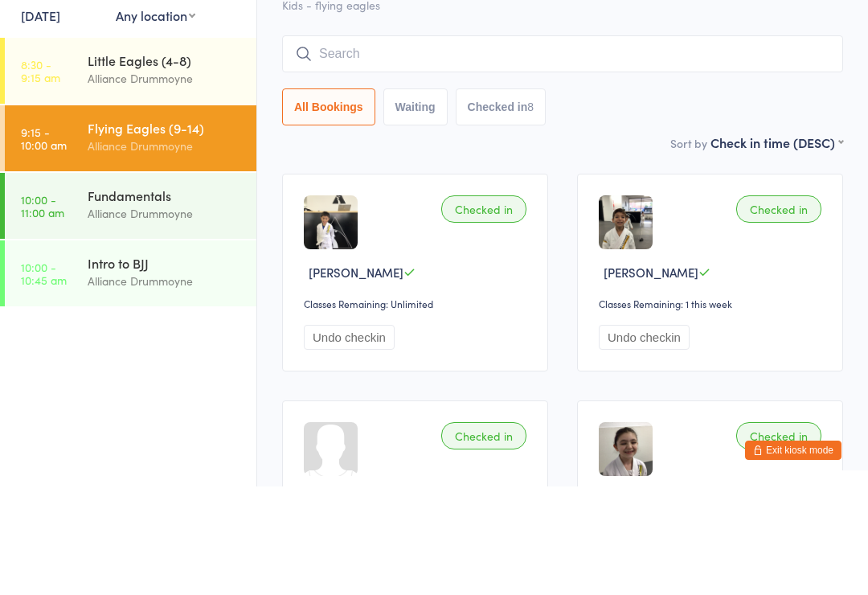
click at [738, 197] on div "All Bookings Waiting Checked in 8" at bounding box center [562, 215] width 561 height 37
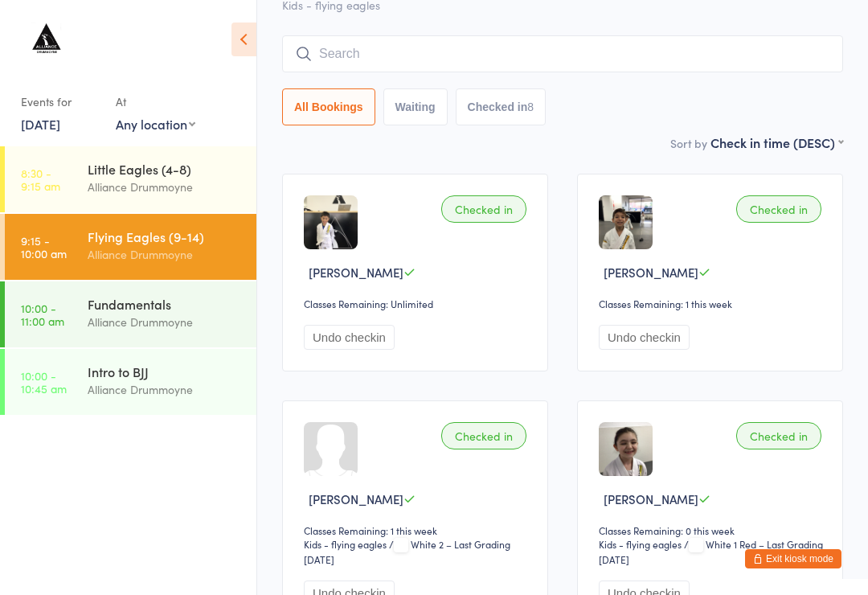
click at [627, 591] on button "Undo checkin" at bounding box center [644, 592] width 91 height 25
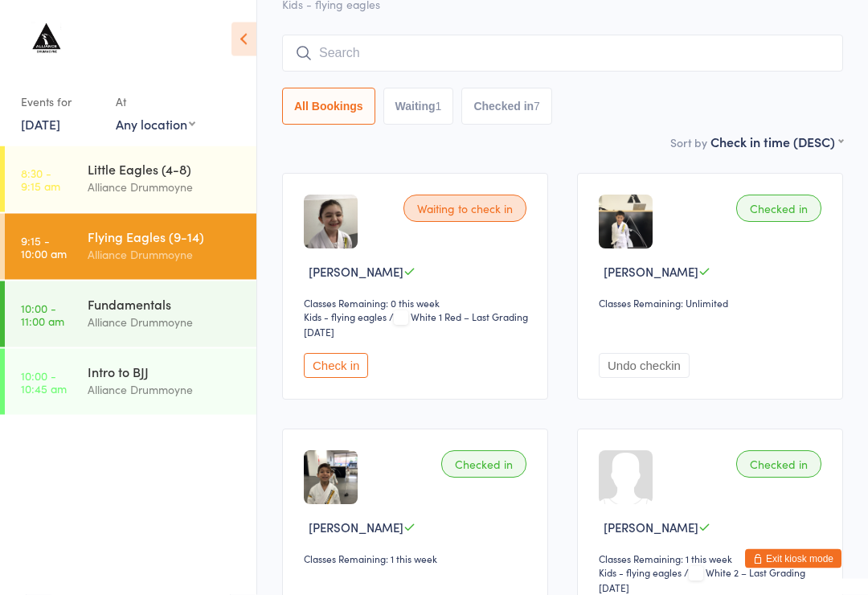
scroll to position [109, 0]
click at [333, 366] on button "Check in" at bounding box center [336, 365] width 64 height 25
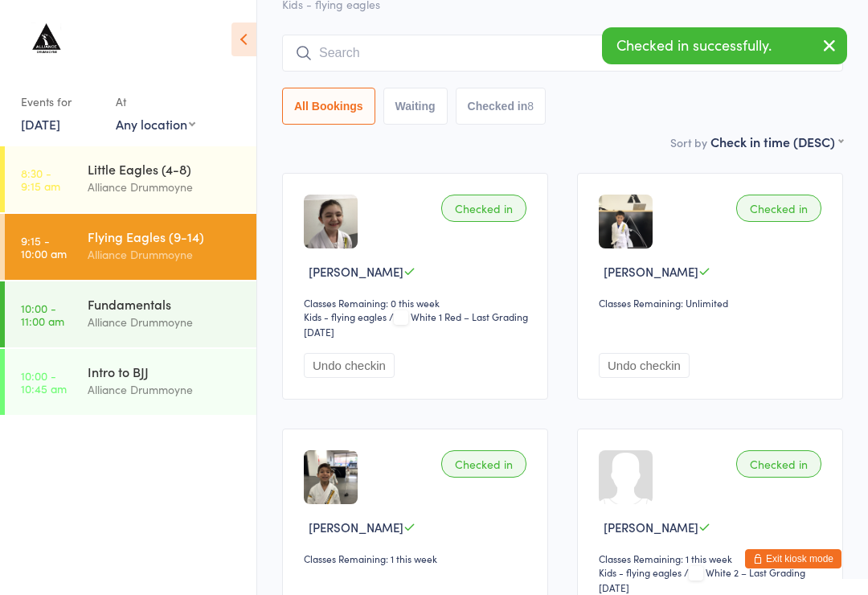
click at [472, 58] on input "search" at bounding box center [562, 53] width 561 height 37
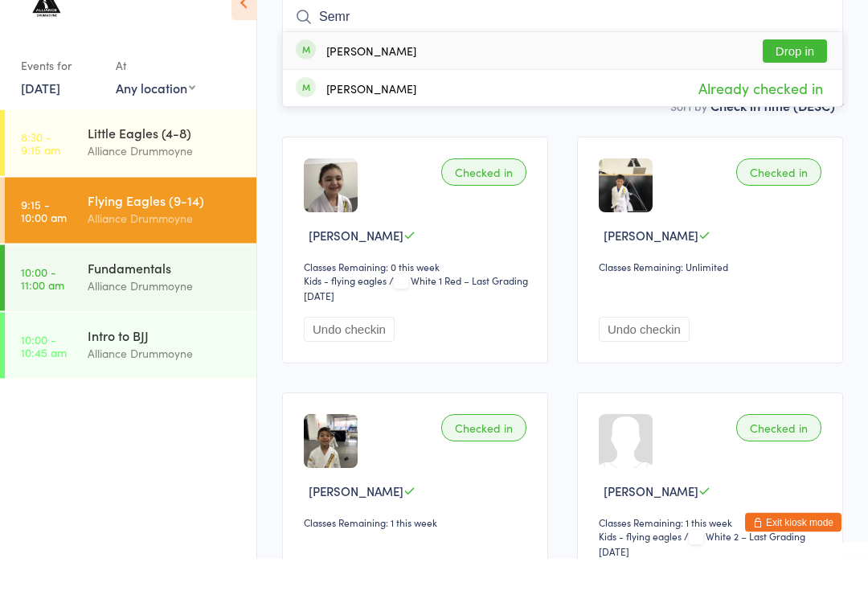
type input "Semr"
click at [420, 69] on div "Lucas Semrani Drop in" at bounding box center [562, 87] width 559 height 37
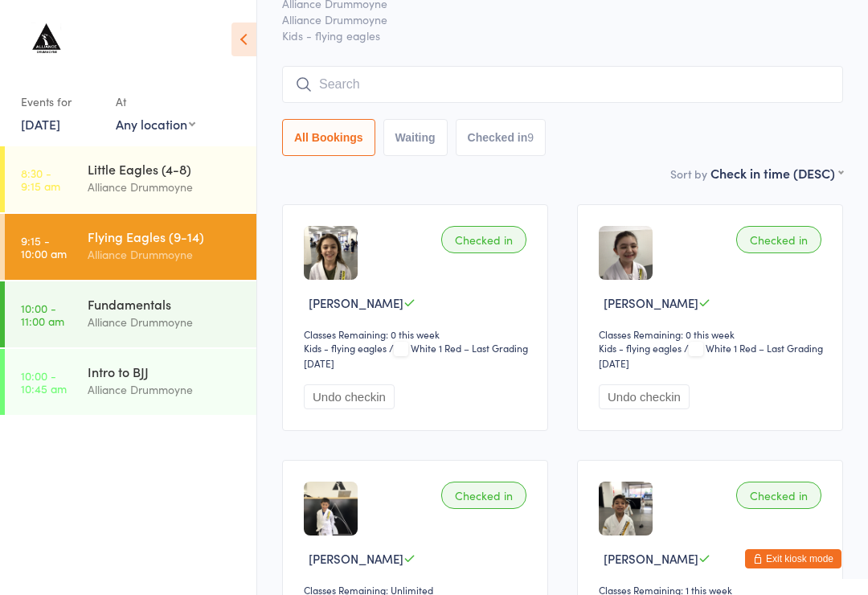
scroll to position [0, 0]
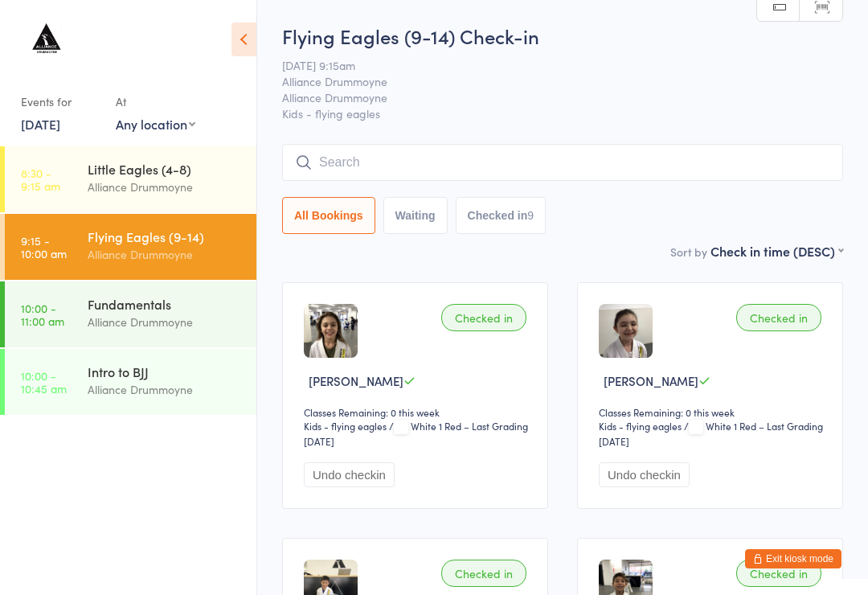
click at [709, 165] on input "search" at bounding box center [562, 162] width 561 height 37
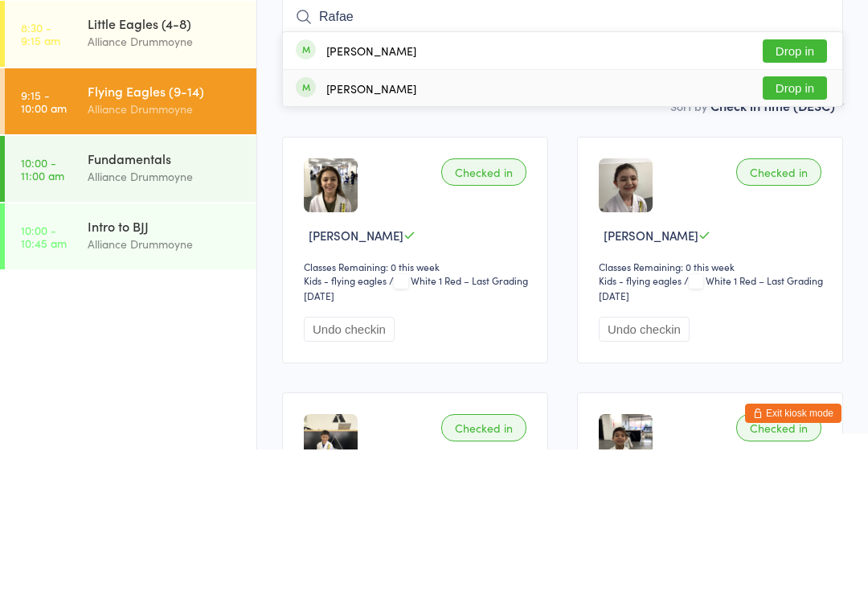
type input "Rafae"
click at [580, 215] on div "Rafael De Franca Drop in" at bounding box center [562, 233] width 559 height 36
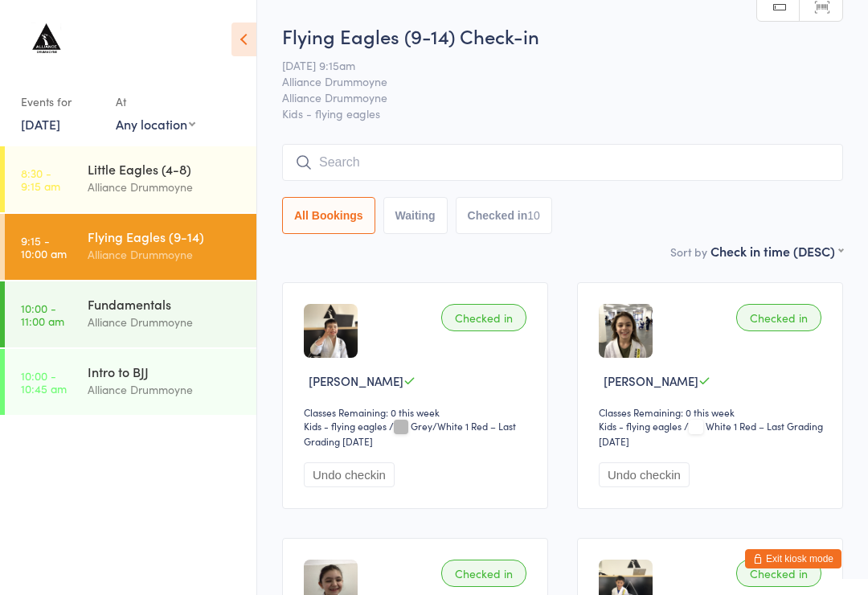
click at [493, 161] on input "search" at bounding box center [562, 162] width 561 height 37
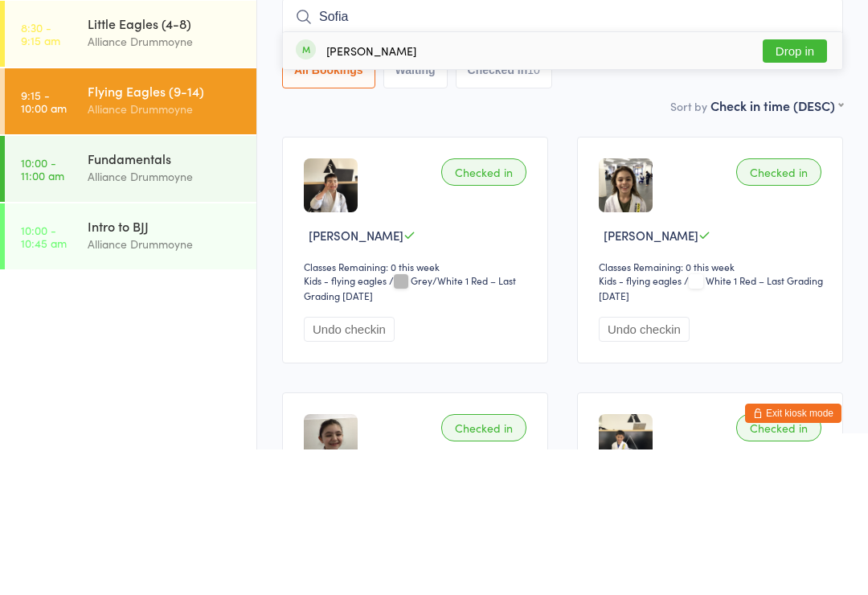
type input "Sofia"
click at [307, 185] on span at bounding box center [306, 195] width 20 height 20
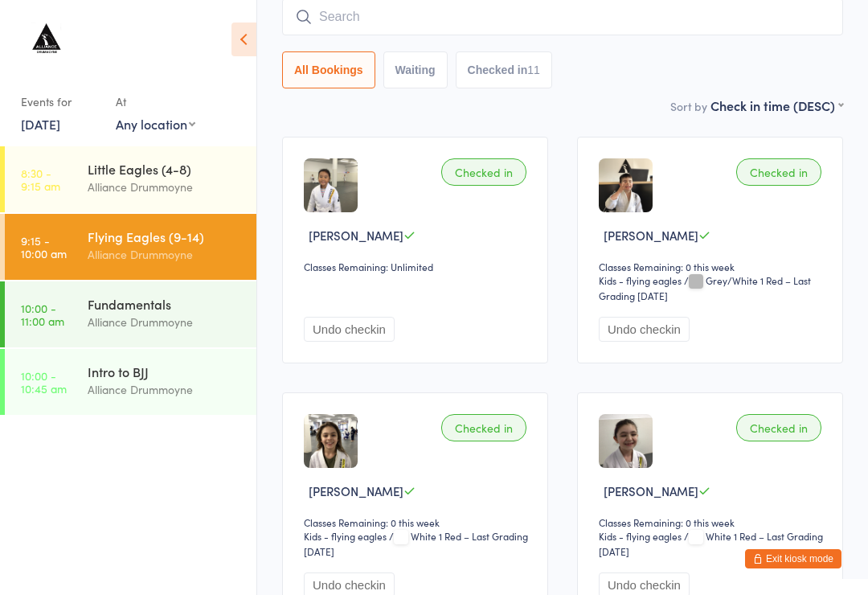
click at [360, 34] on input "search" at bounding box center [562, 16] width 561 height 37
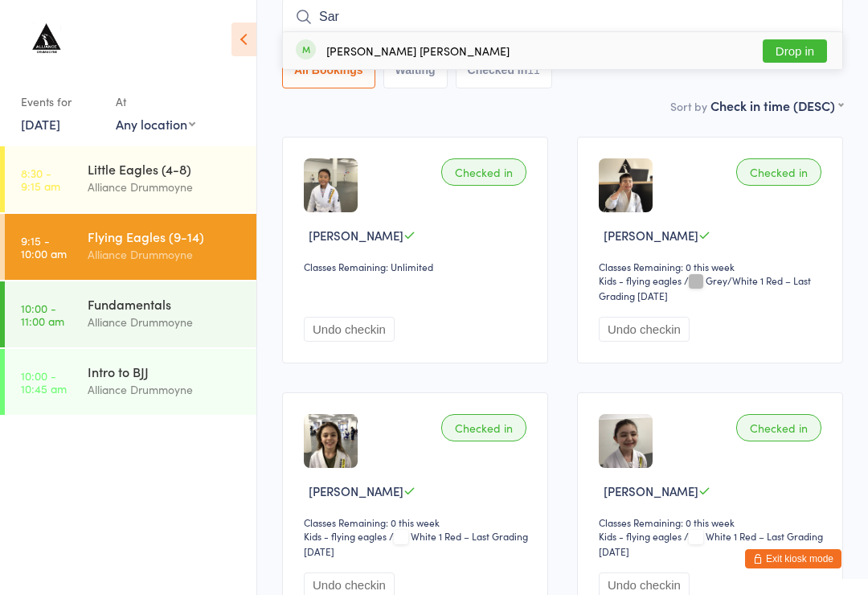
type input "Sar"
click at [788, 47] on button "Drop in" at bounding box center [794, 50] width 64 height 23
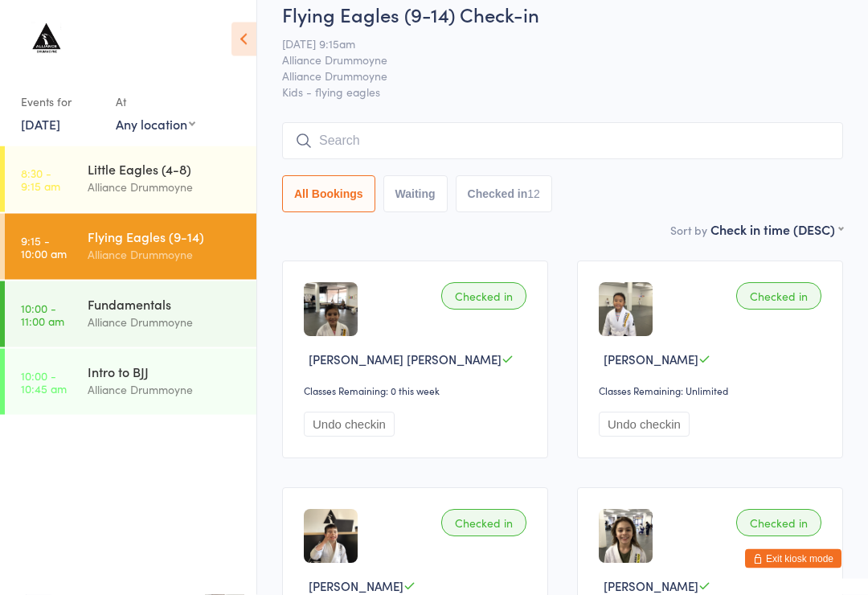
scroll to position [0, 0]
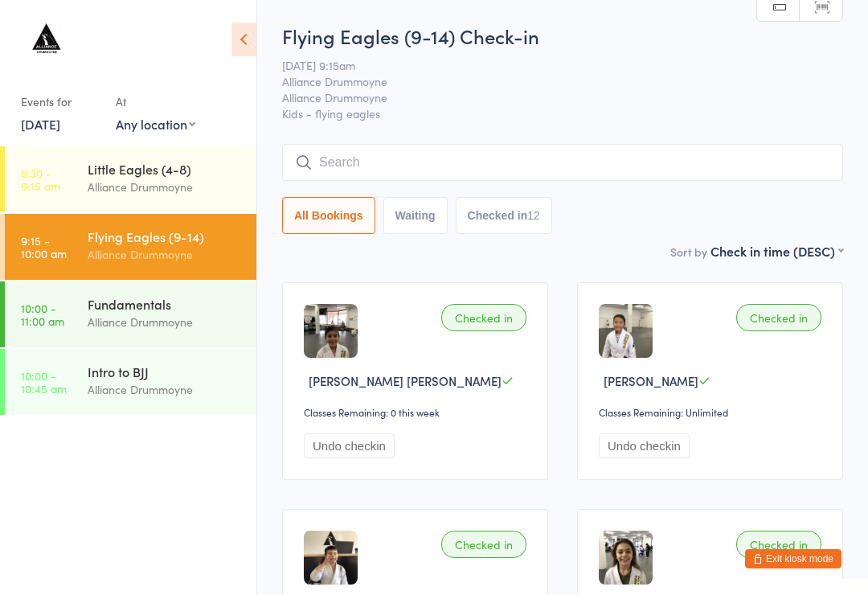
click at [531, 166] on input "search" at bounding box center [562, 162] width 561 height 37
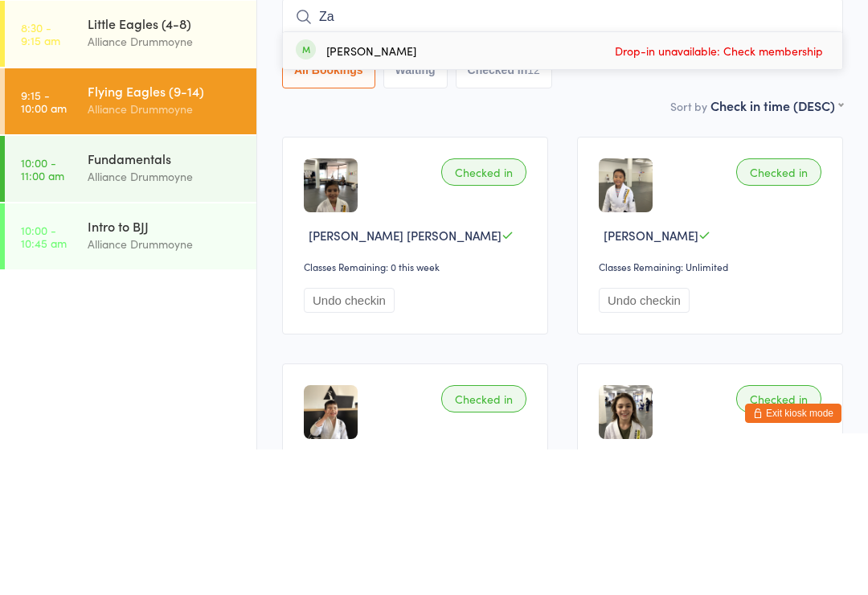
type input "Z"
type input "Vau"
click at [787, 185] on button "Drop in" at bounding box center [794, 196] width 64 height 23
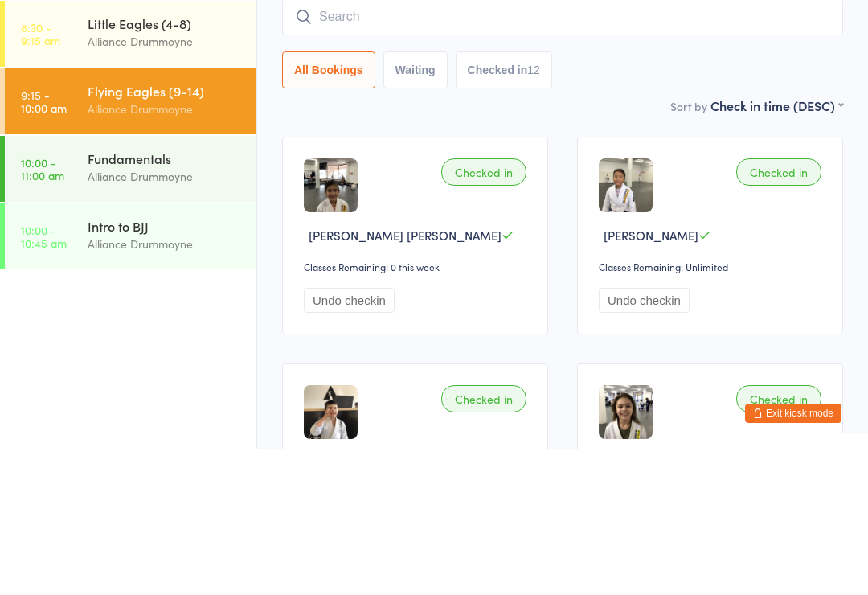
scroll to position [145, 0]
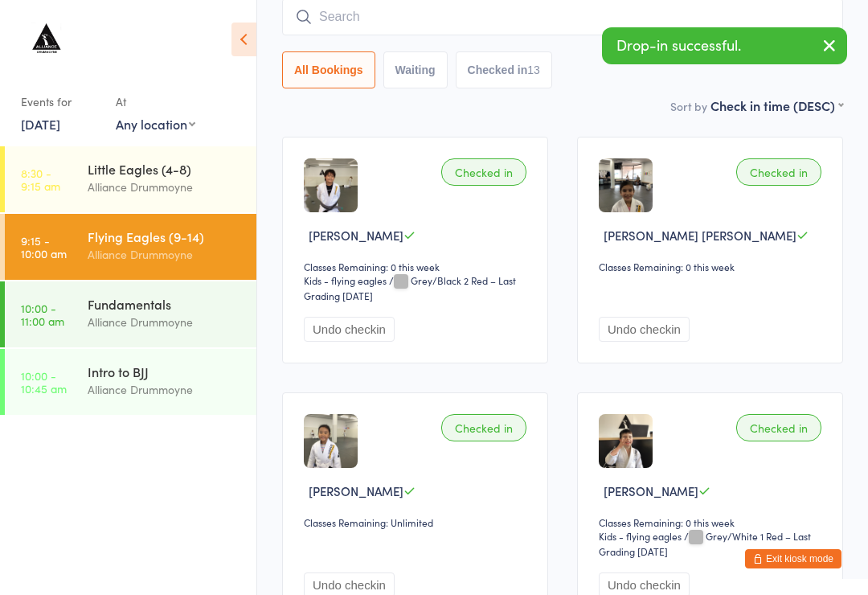
click at [184, 307] on div "Fundamentals" at bounding box center [165, 304] width 155 height 18
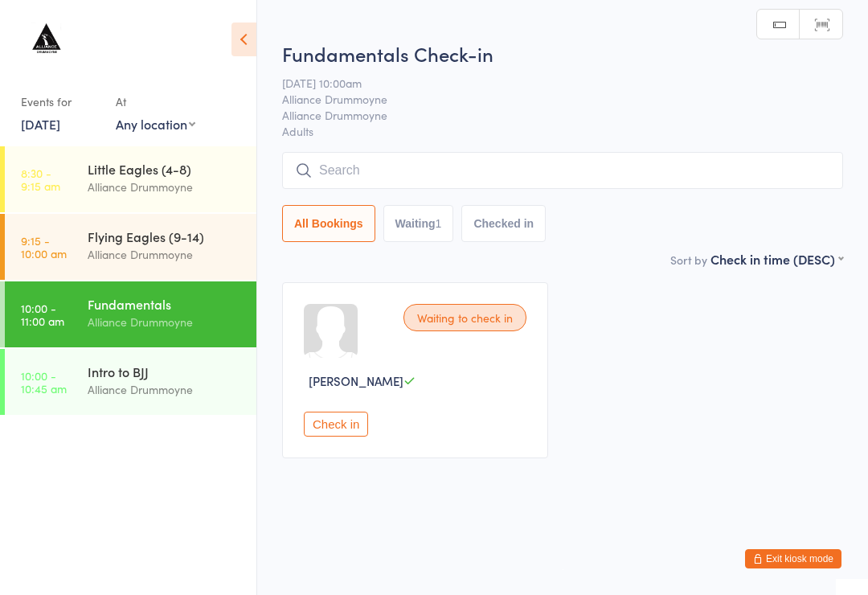
click at [148, 379] on div "Intro to BJJ" at bounding box center [165, 371] width 155 height 18
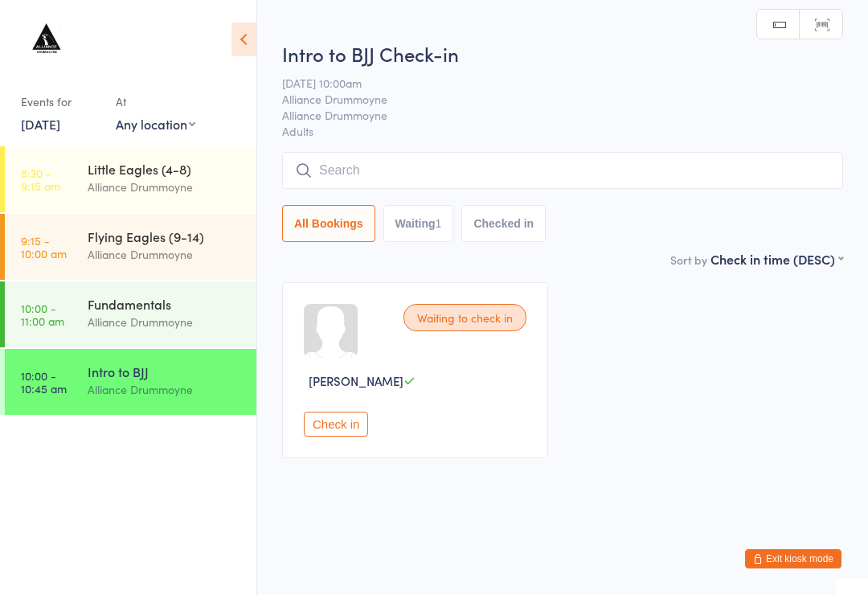
click at [162, 165] on div "Little Eagles (4-8)" at bounding box center [165, 169] width 155 height 18
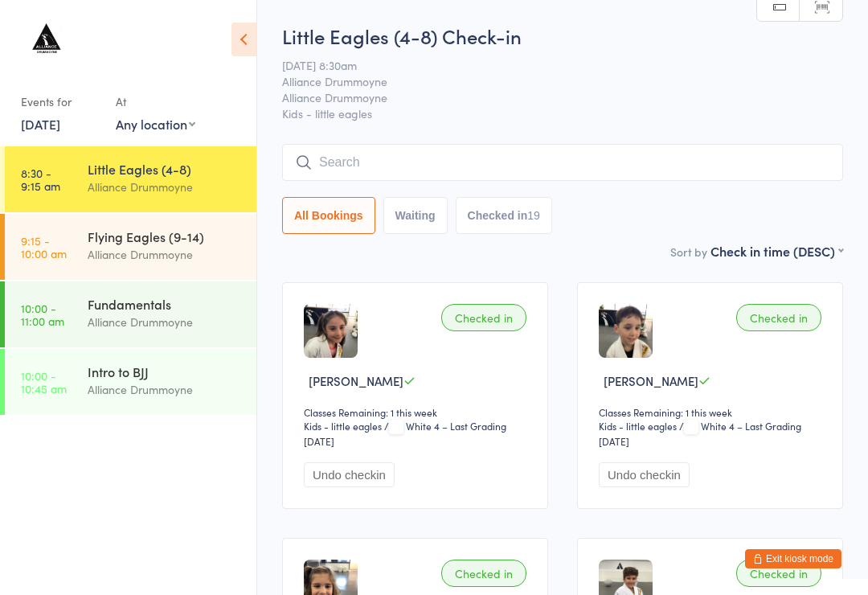
click at [182, 311] on div "Fundamentals" at bounding box center [165, 304] width 155 height 18
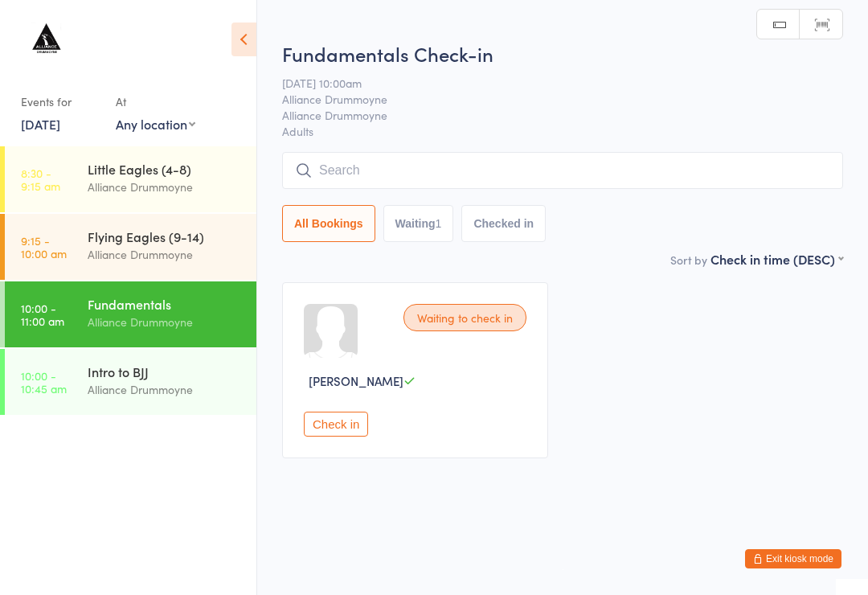
click at [156, 374] on div "Intro to BJJ" at bounding box center [165, 371] width 155 height 18
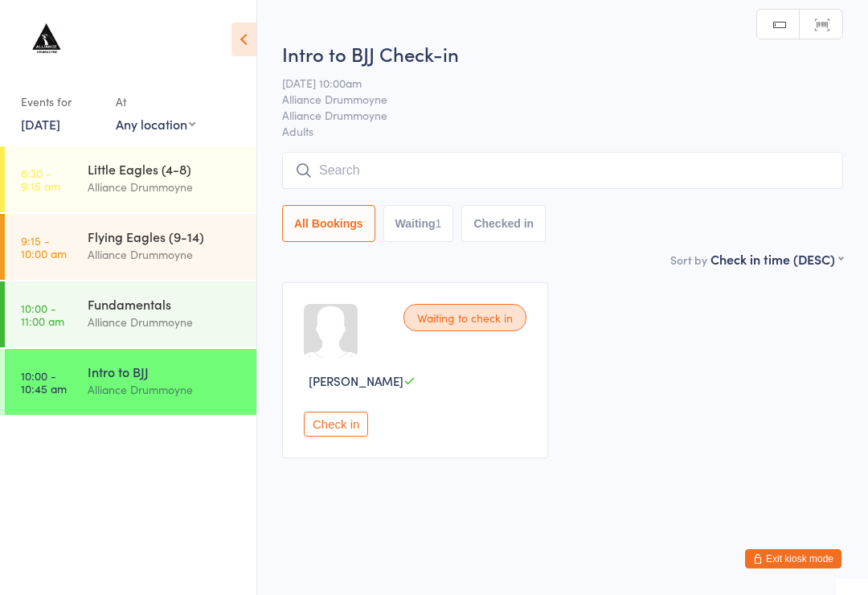
click at [185, 307] on div "Fundamentals" at bounding box center [165, 304] width 155 height 18
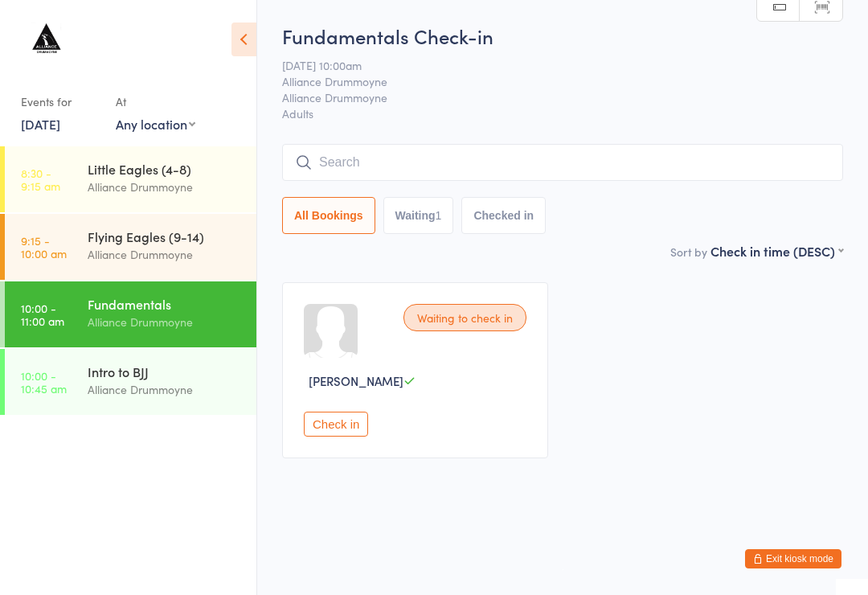
click at [730, 159] on input "search" at bounding box center [562, 162] width 561 height 37
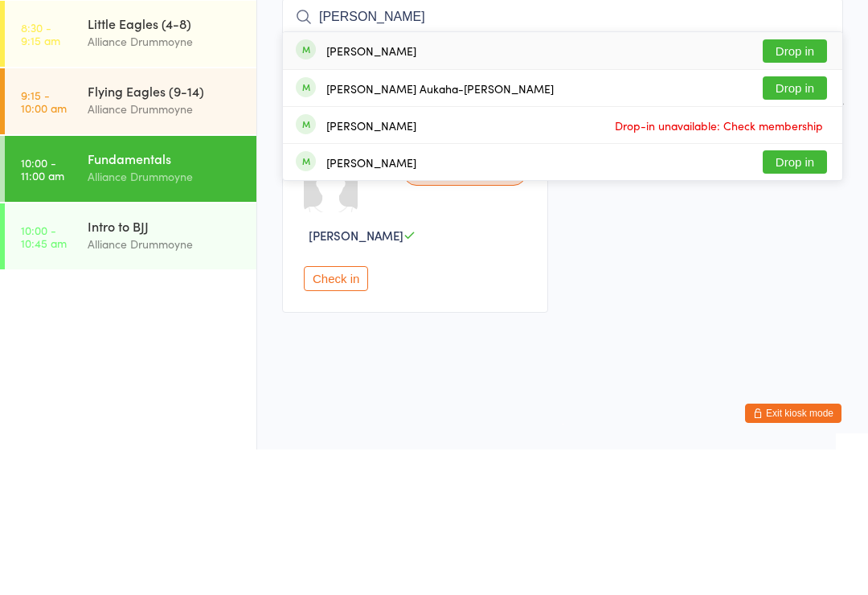
type input "[PERSON_NAME]"
click at [811, 185] on button "Drop in" at bounding box center [794, 196] width 64 height 23
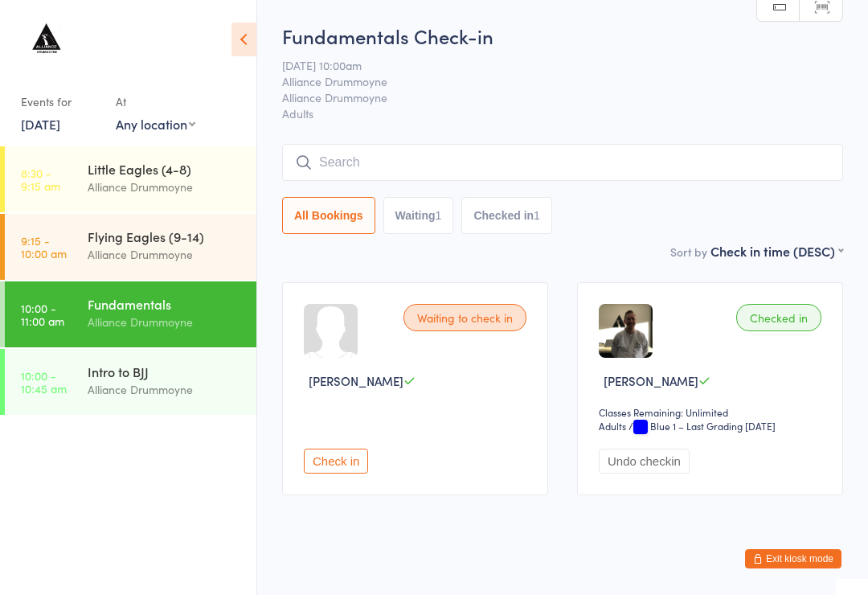
click at [170, 379] on div "Intro to BJJ" at bounding box center [165, 371] width 155 height 18
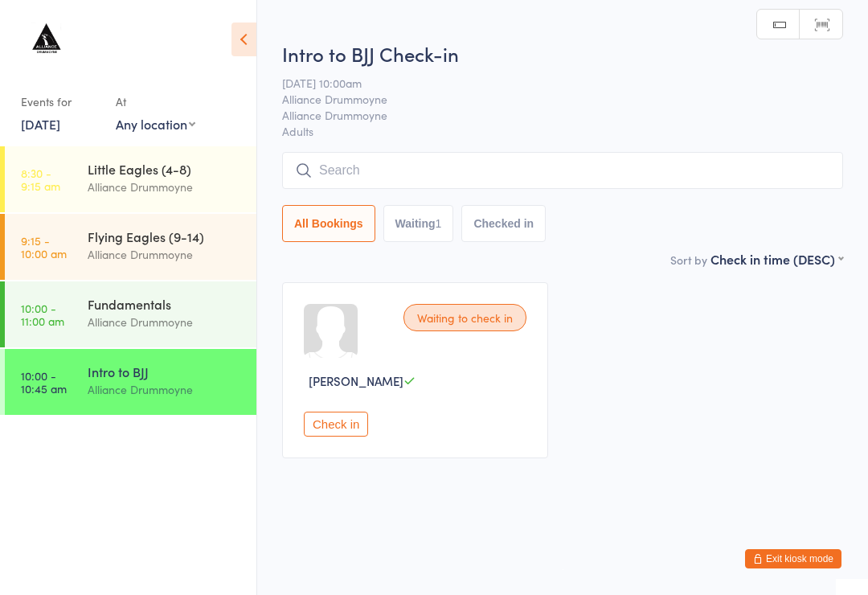
click at [348, 432] on button "Check in" at bounding box center [336, 423] width 64 height 25
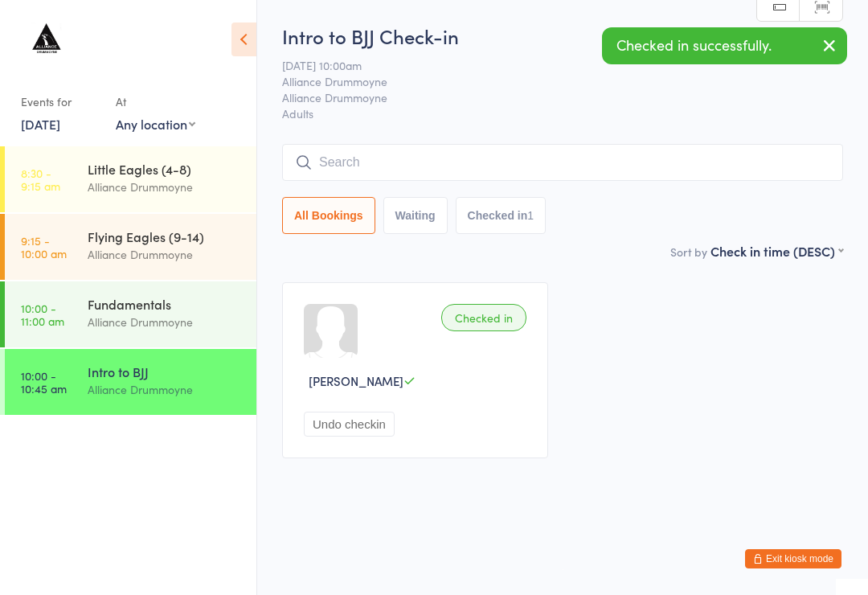
click at [158, 305] on div "Fundamentals" at bounding box center [165, 304] width 155 height 18
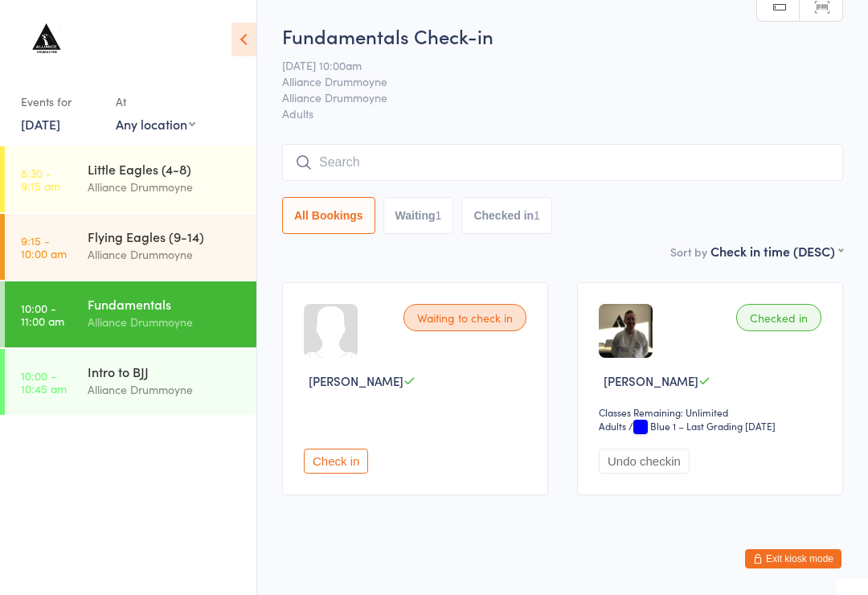
click at [662, 148] on input "search" at bounding box center [562, 162] width 561 height 37
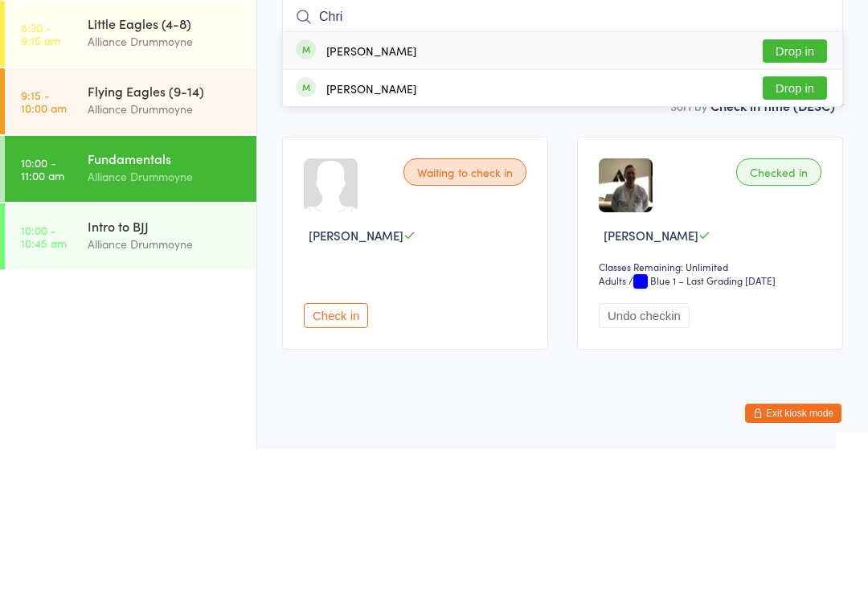
type input "Chri"
click at [815, 222] on button "Drop in" at bounding box center [794, 233] width 64 height 23
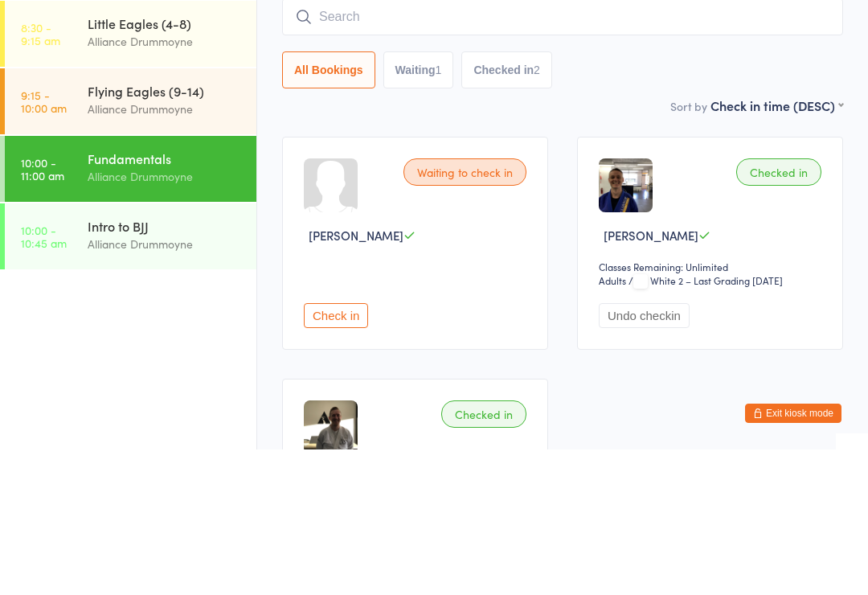
scroll to position [145, 0]
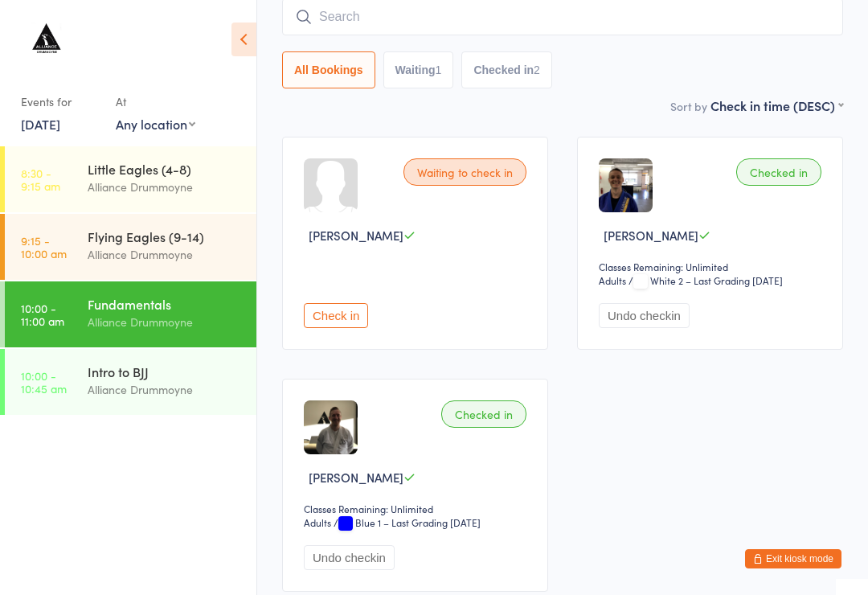
click at [487, 14] on input "search" at bounding box center [562, 16] width 561 height 37
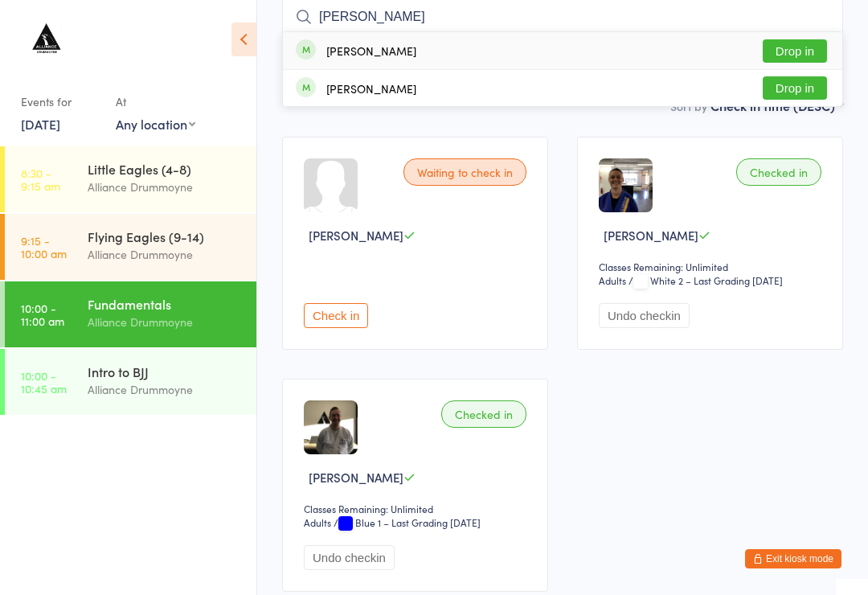
type input "[PERSON_NAME]"
click at [803, 57] on button "Drop in" at bounding box center [794, 50] width 64 height 23
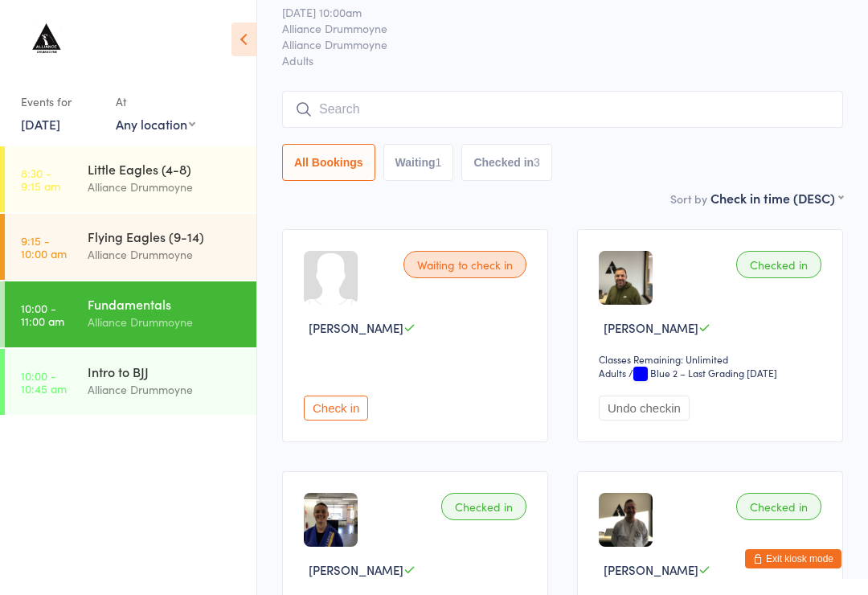
scroll to position [0, 0]
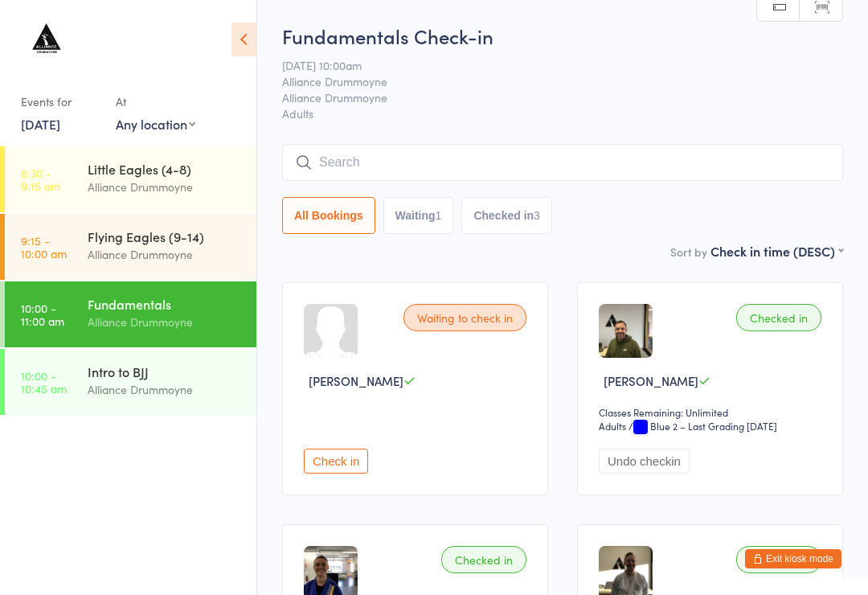
click at [511, 219] on button "Checked in 3" at bounding box center [506, 215] width 91 height 37
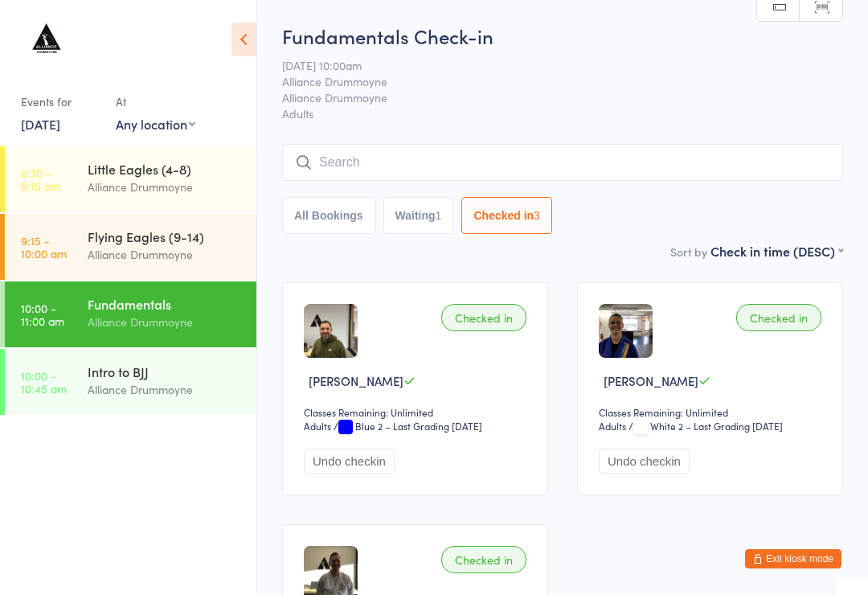
click at [594, 161] on input "search" at bounding box center [562, 162] width 561 height 37
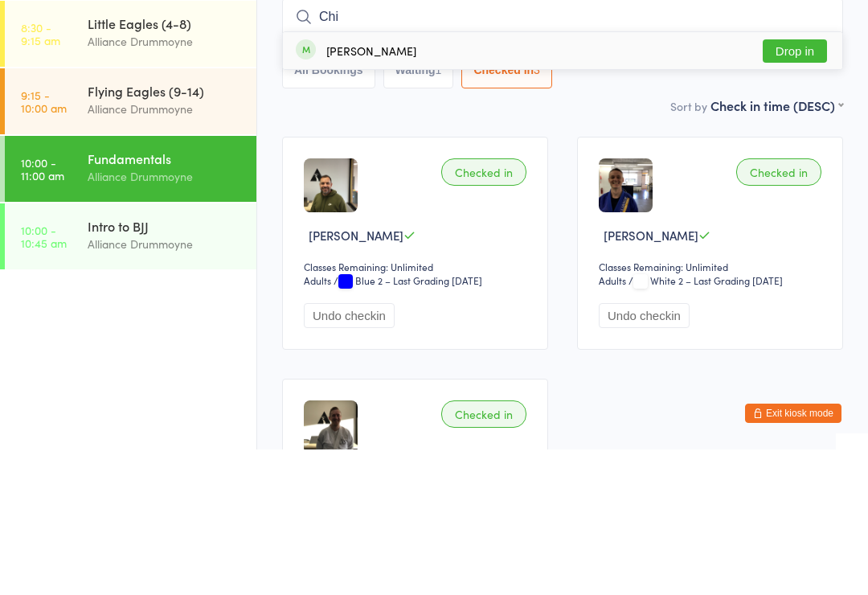
type input "Chi"
click at [355, 178] on div "[PERSON_NAME] Drop in" at bounding box center [562, 196] width 559 height 37
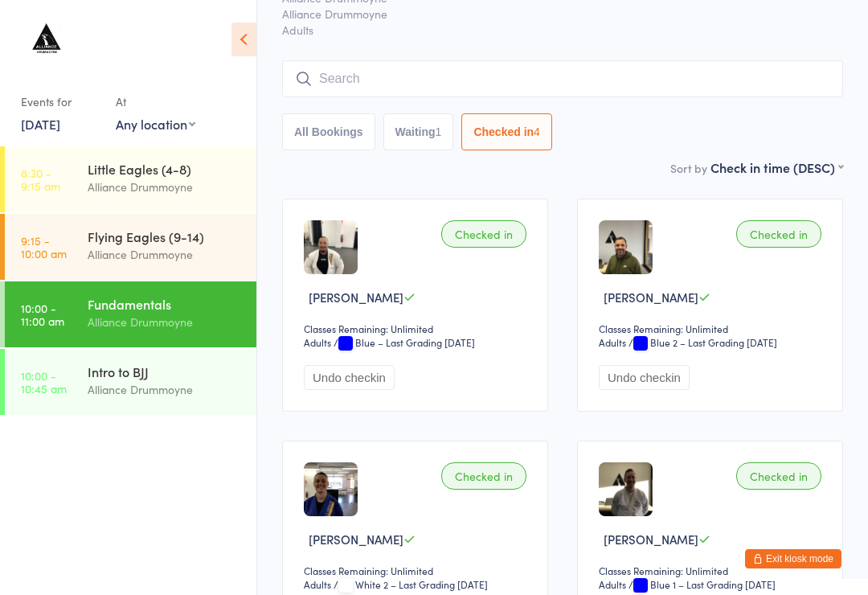
scroll to position [97, 0]
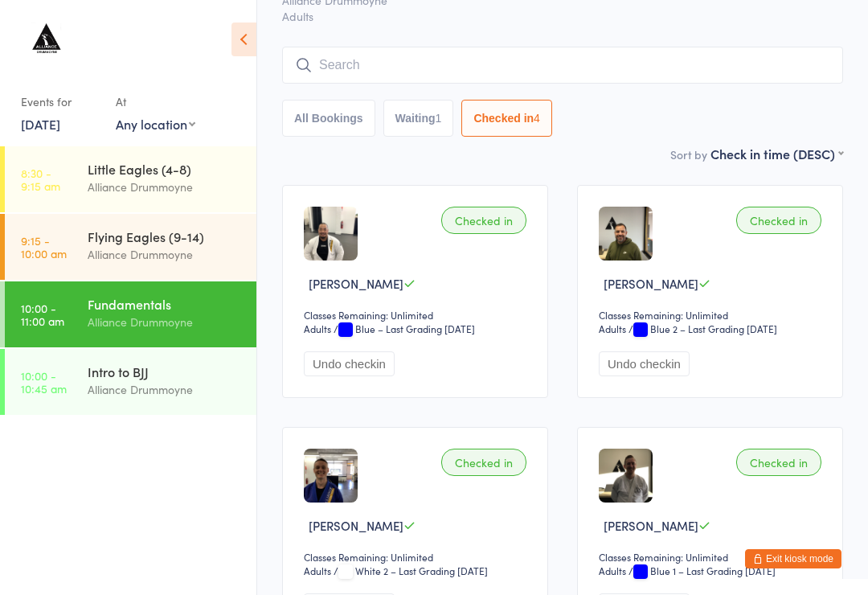
click at [195, 232] on div "Flying Eagles (9-14)" at bounding box center [165, 236] width 155 height 18
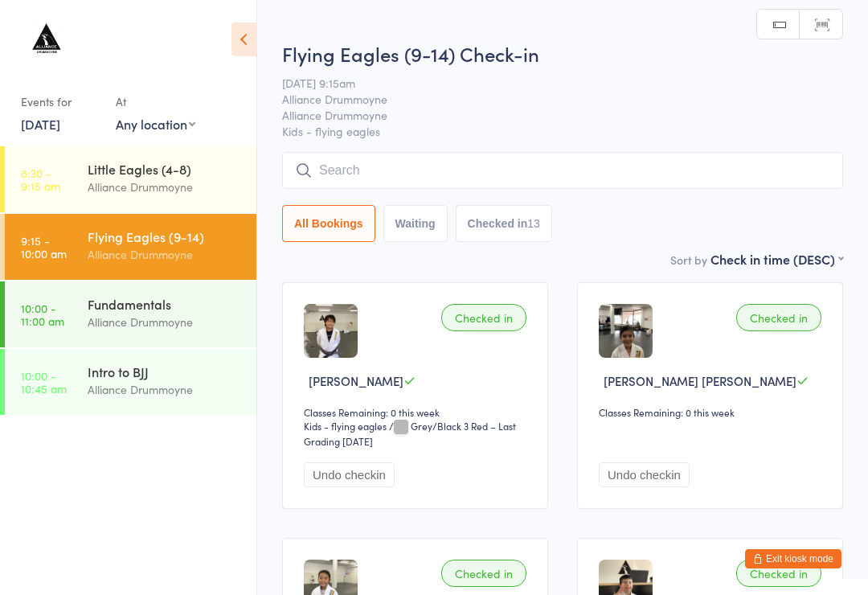
click at [164, 335] on div "Fundamentals Alliance Drummoyne" at bounding box center [172, 312] width 169 height 63
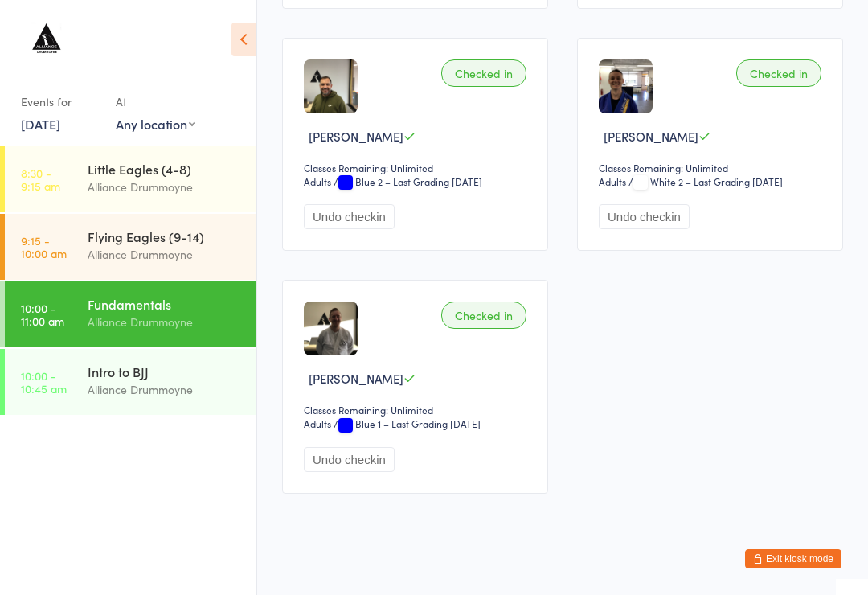
scroll to position [494, 0]
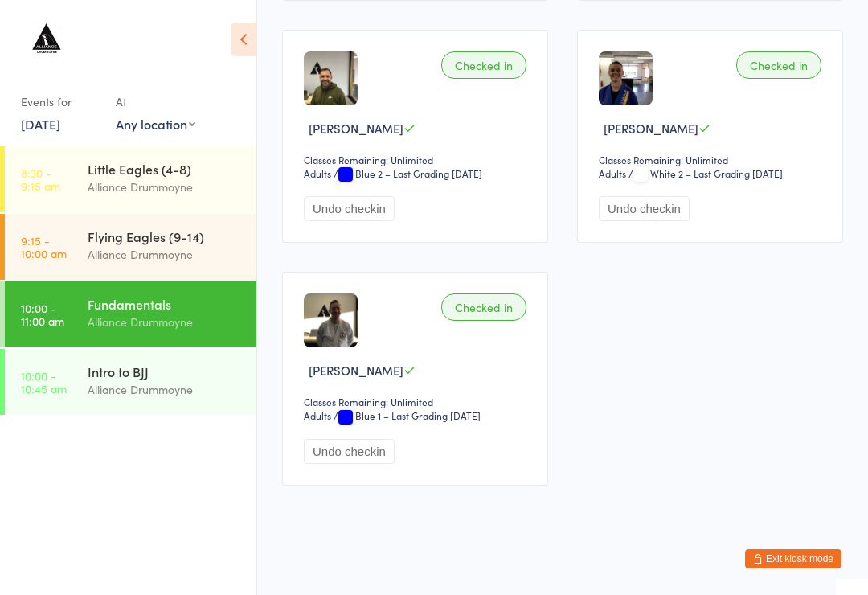
click at [118, 390] on div "Alliance Drummoyne" at bounding box center [165, 389] width 155 height 18
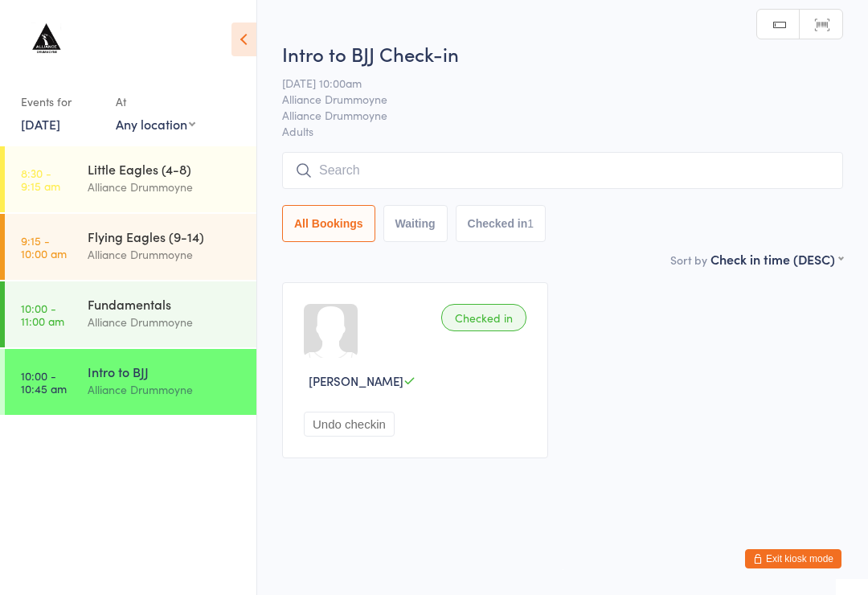
click at [115, 313] on div "Fundamentals" at bounding box center [165, 304] width 155 height 18
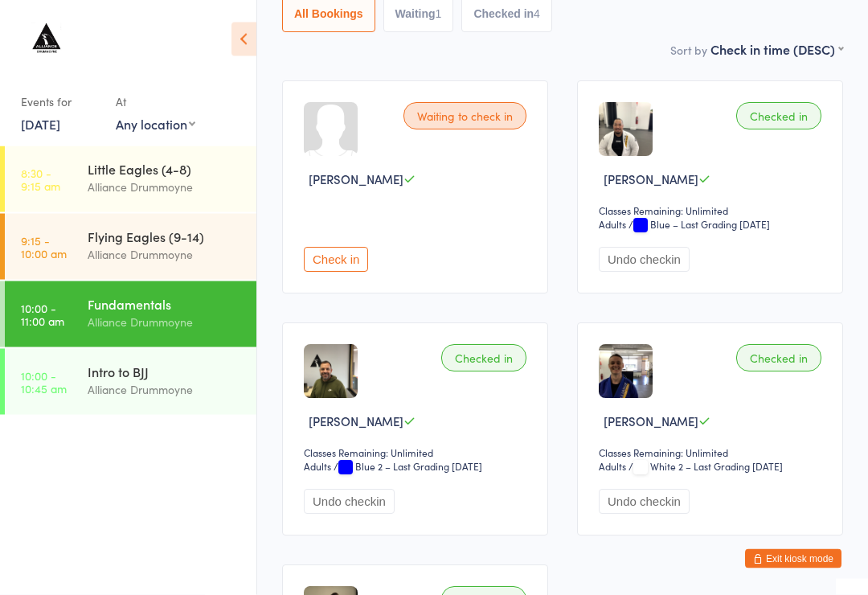
scroll to position [202, 0]
click at [335, 262] on button "Check in" at bounding box center [336, 259] width 64 height 25
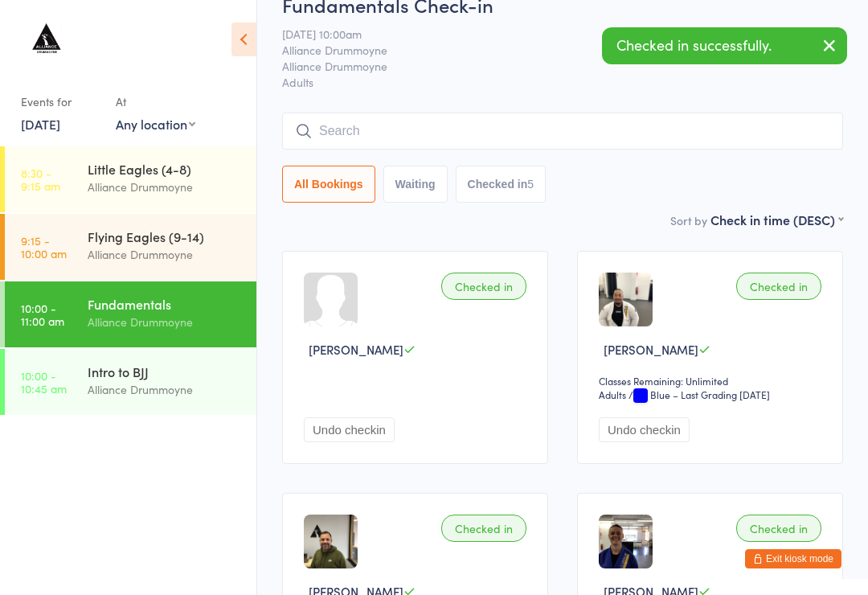
scroll to position [0, 0]
